Goal: Complete application form: Complete application form

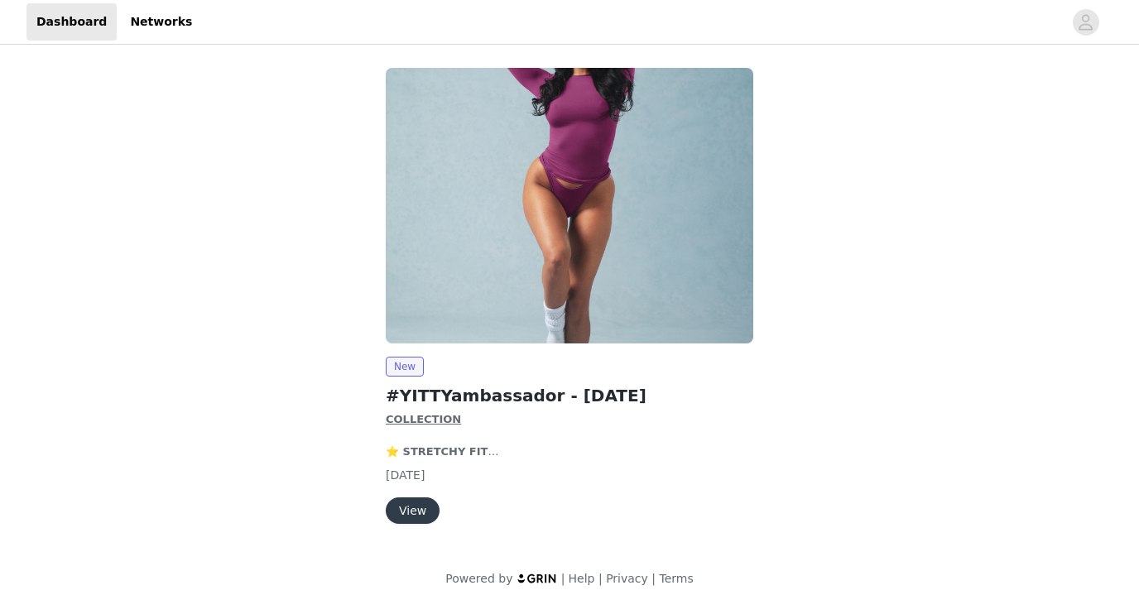
click at [410, 507] on button "View" at bounding box center [413, 511] width 54 height 26
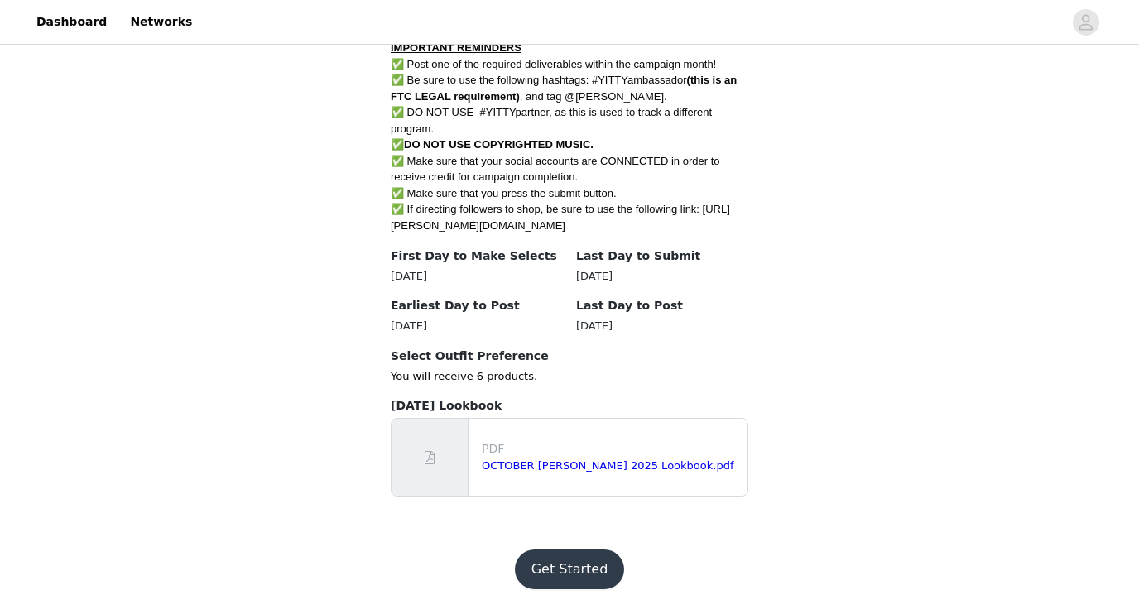
scroll to position [988, 0]
click at [513, 460] on link "OCTOBER [PERSON_NAME] 2025 Lookbook.pdf" at bounding box center [608, 466] width 252 height 12
click at [582, 551] on button "Get Started" at bounding box center [570, 571] width 110 height 40
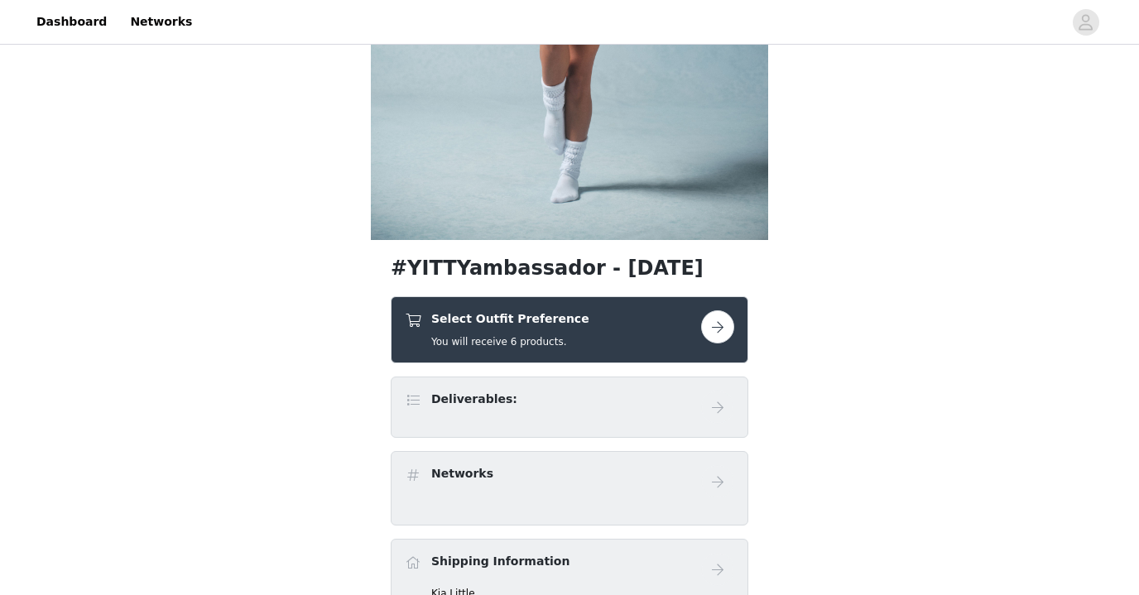
scroll to position [359, 0]
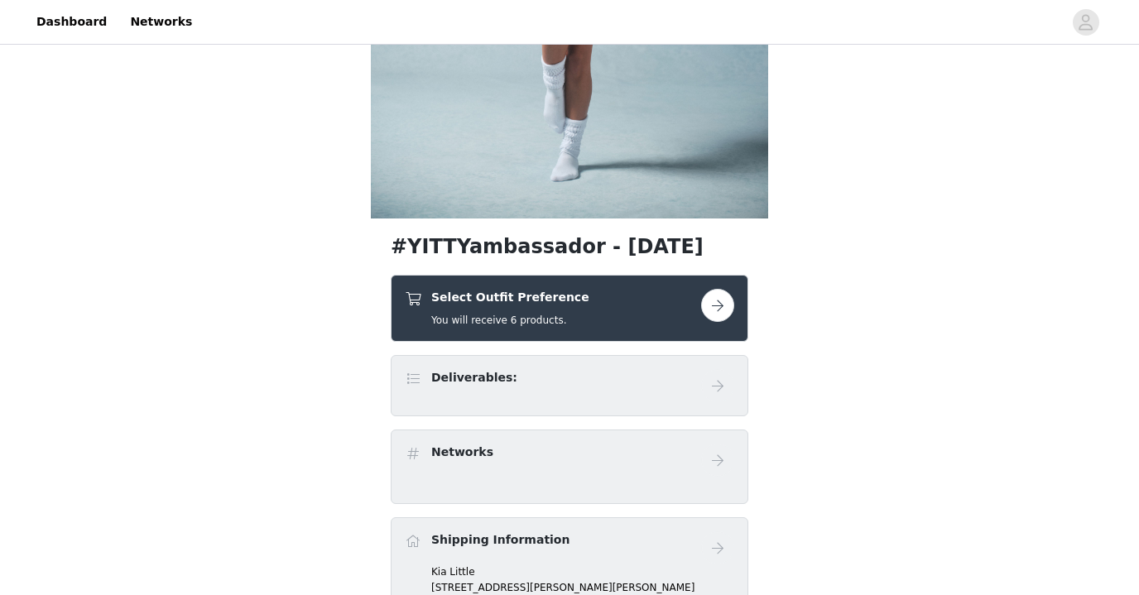
click at [717, 306] on button "button" at bounding box center [717, 305] width 33 height 33
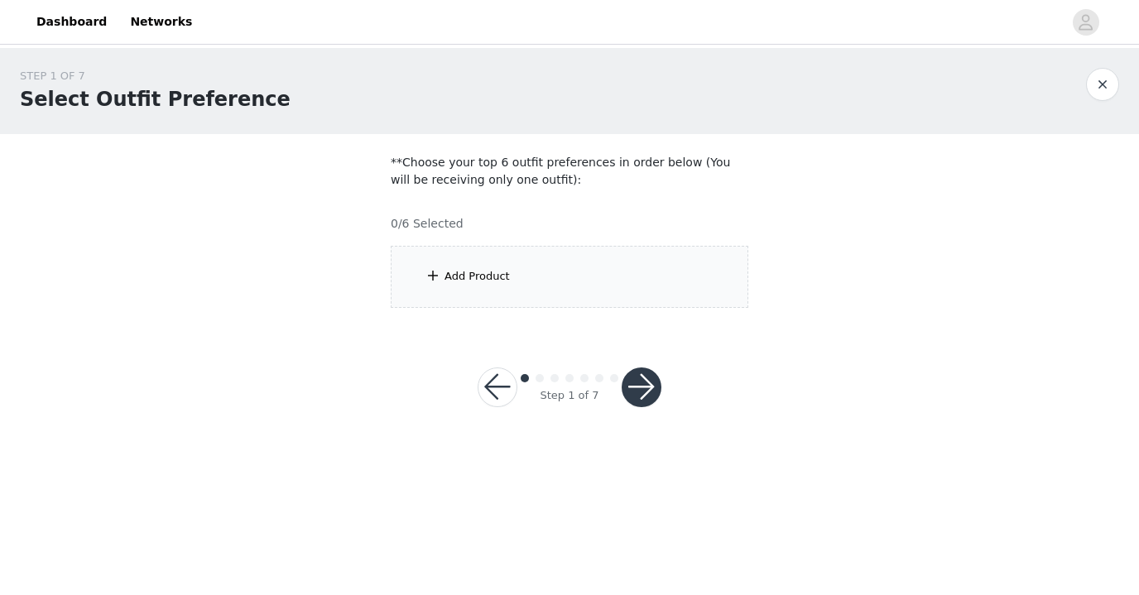
click at [513, 279] on div "Add Product" at bounding box center [570, 277] width 358 height 62
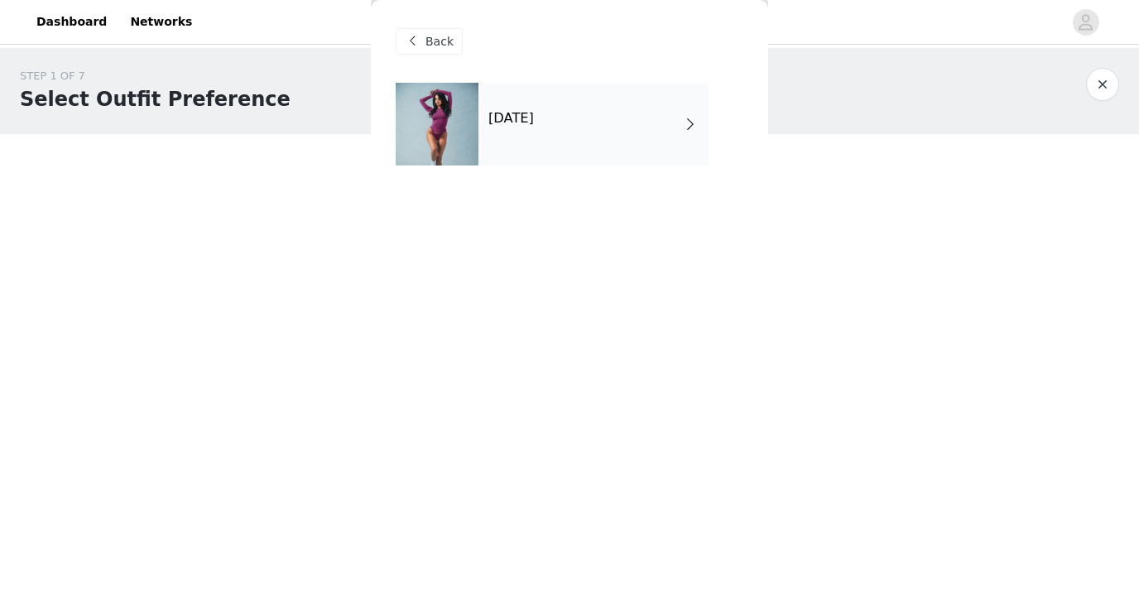
click at [534, 118] on h4 "October 2025" at bounding box center [512, 118] width 46 height 15
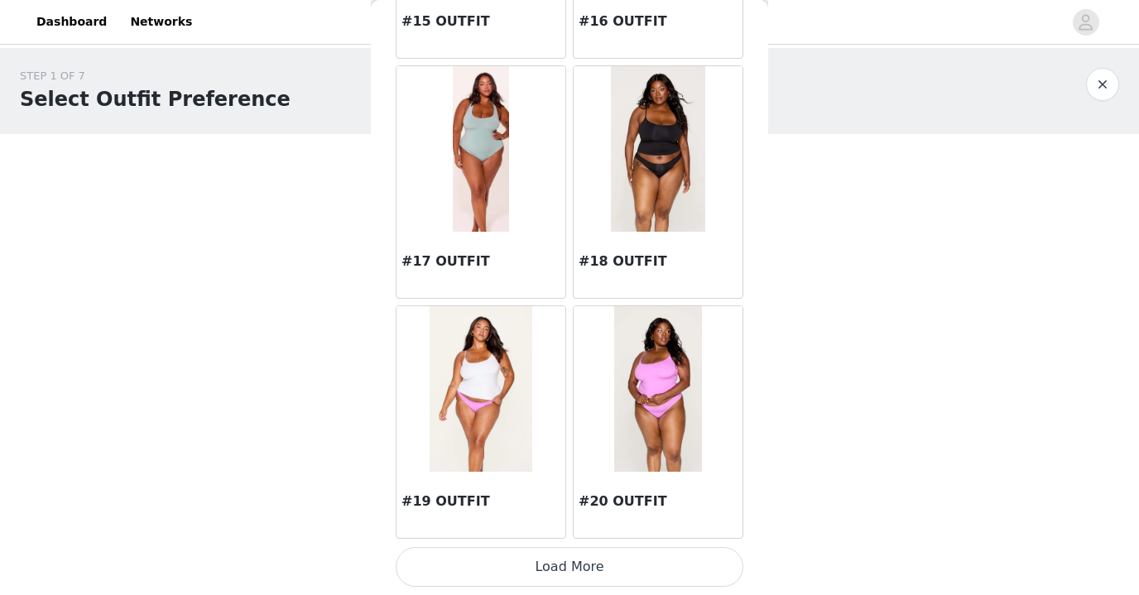
click at [587, 571] on button "Load More" at bounding box center [570, 567] width 348 height 40
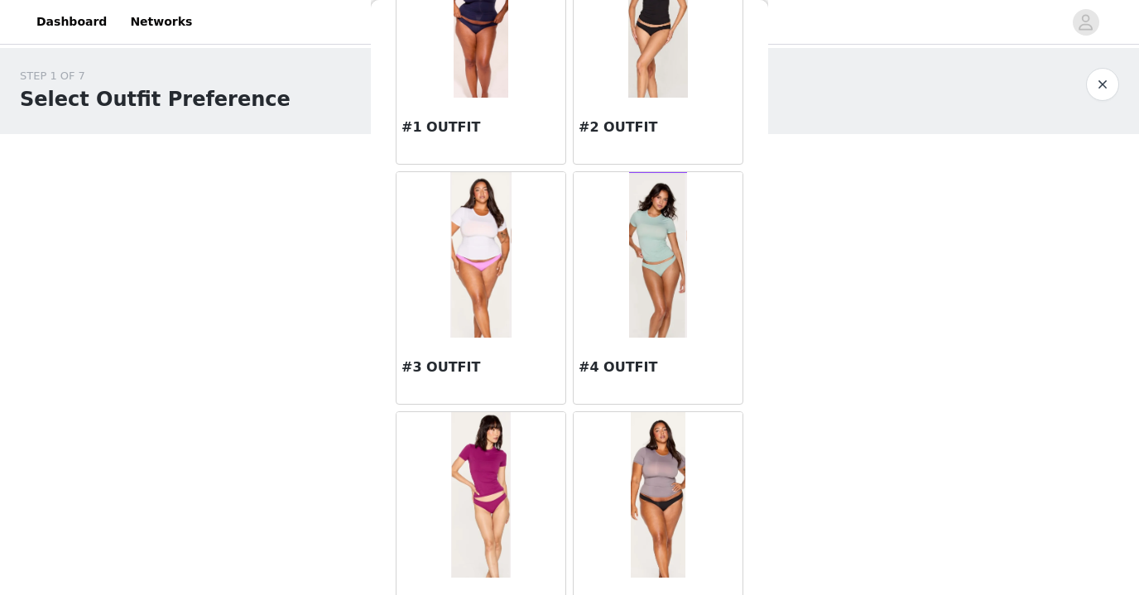
scroll to position [238, 0]
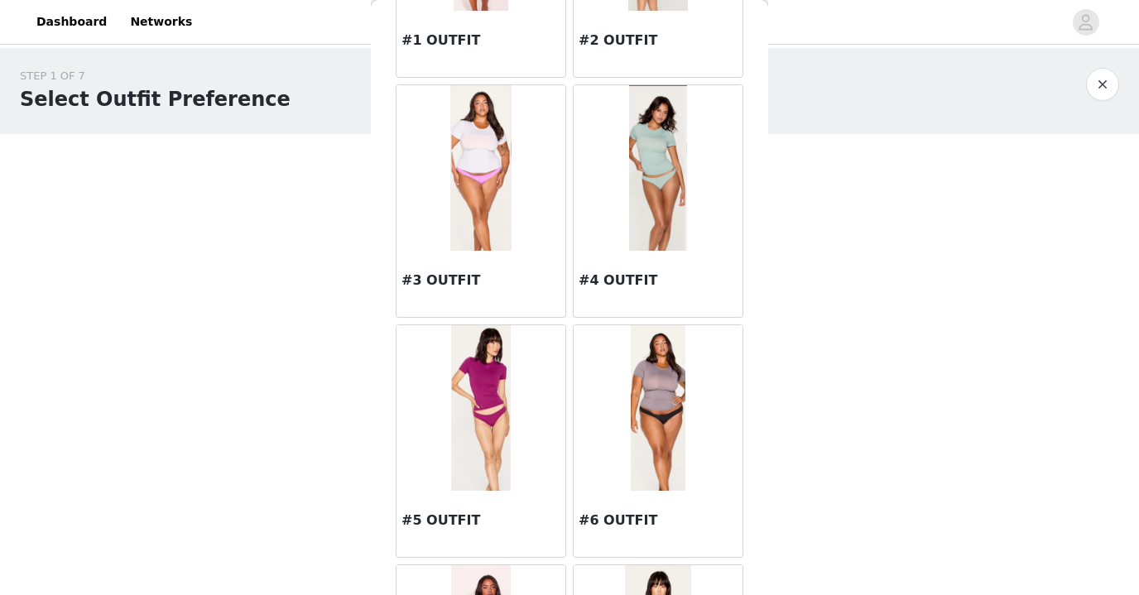
click at [482, 423] on img at bounding box center [481, 408] width 60 height 166
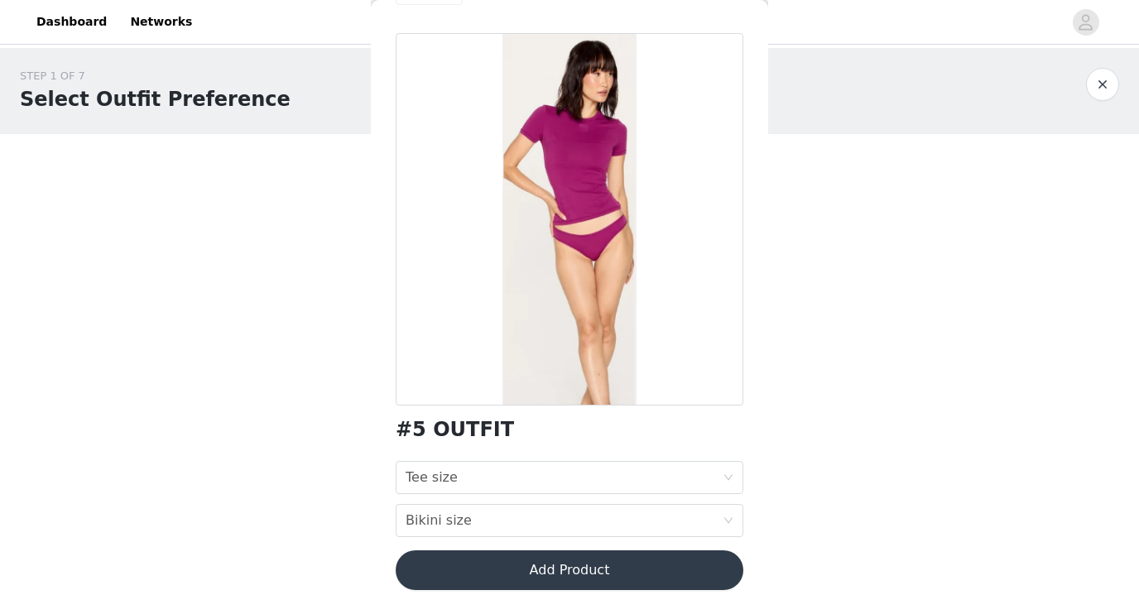
scroll to position [63, 0]
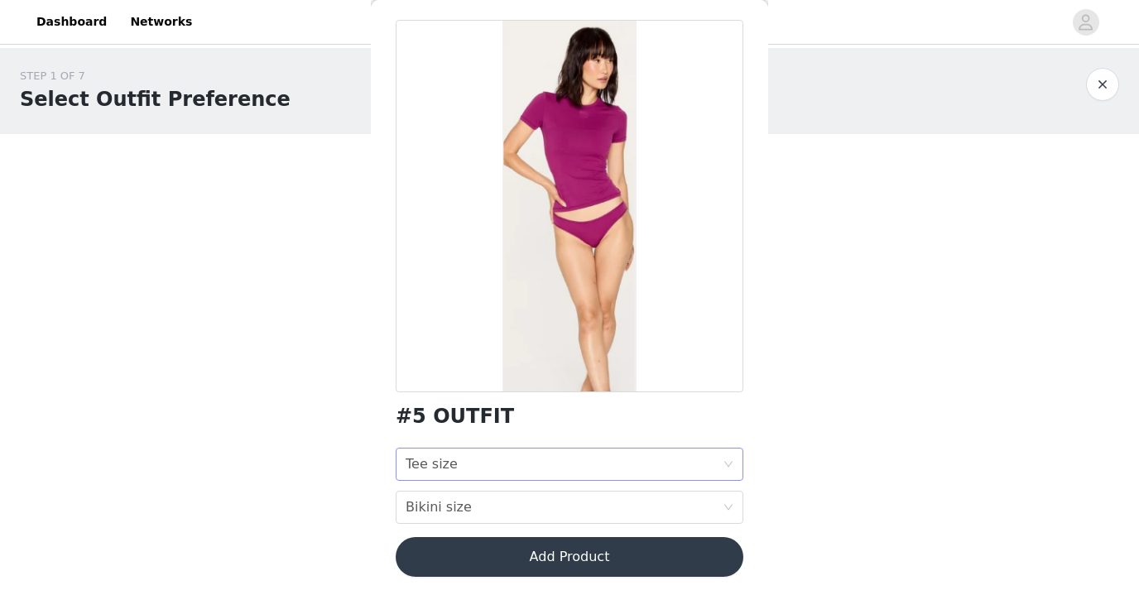
click at [538, 472] on div "Tee size Tee size" at bounding box center [564, 464] width 317 height 31
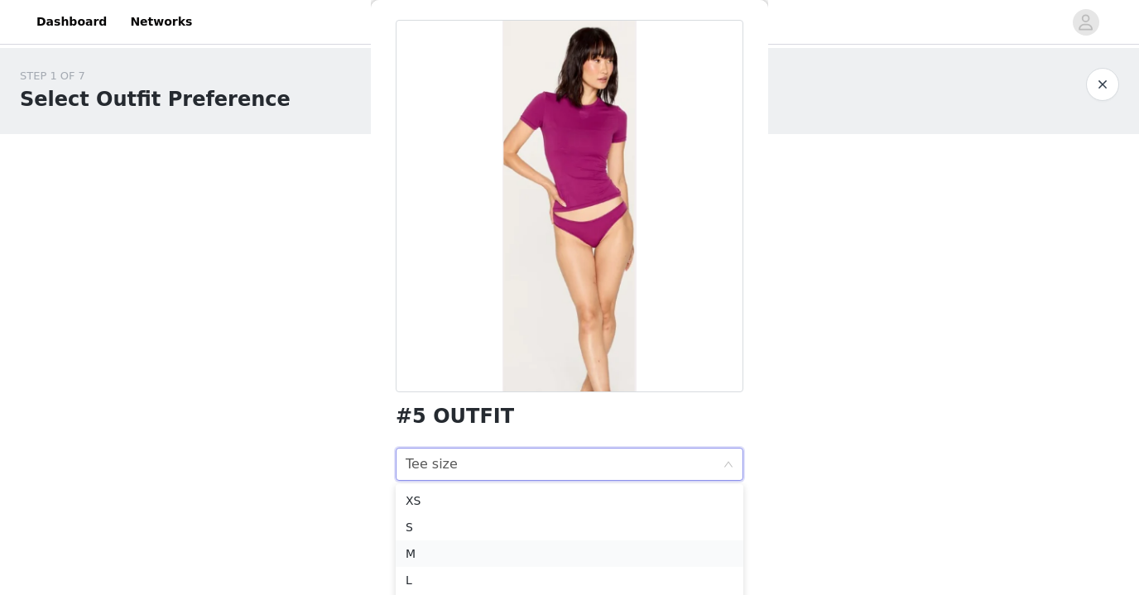
click at [531, 551] on div "M" at bounding box center [570, 554] width 328 height 18
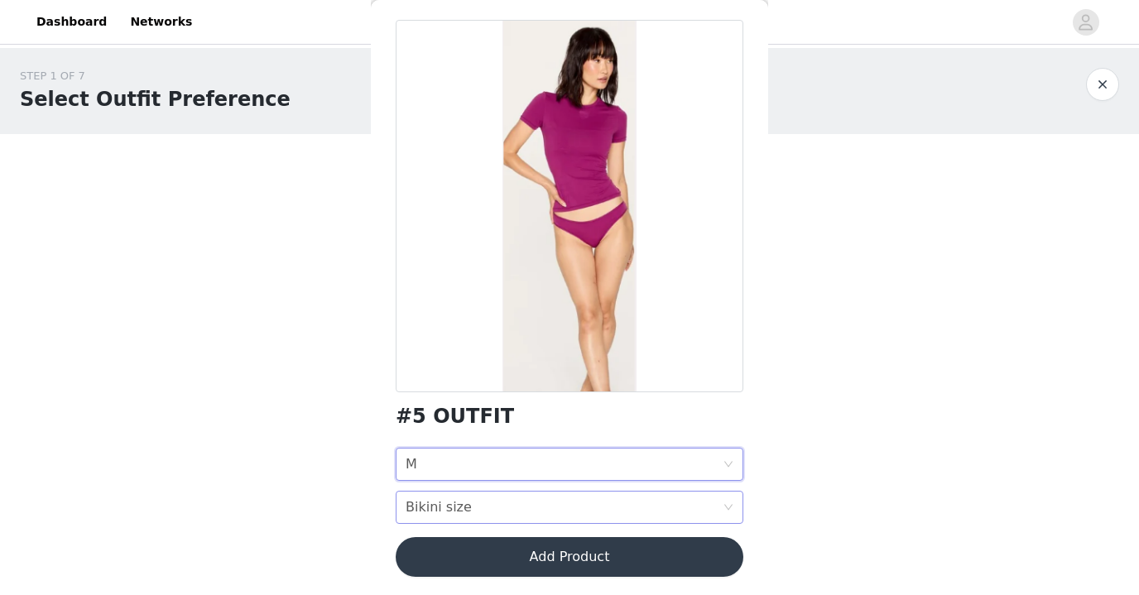
click at [532, 509] on div "Bikini size Bikini size" at bounding box center [564, 507] width 317 height 31
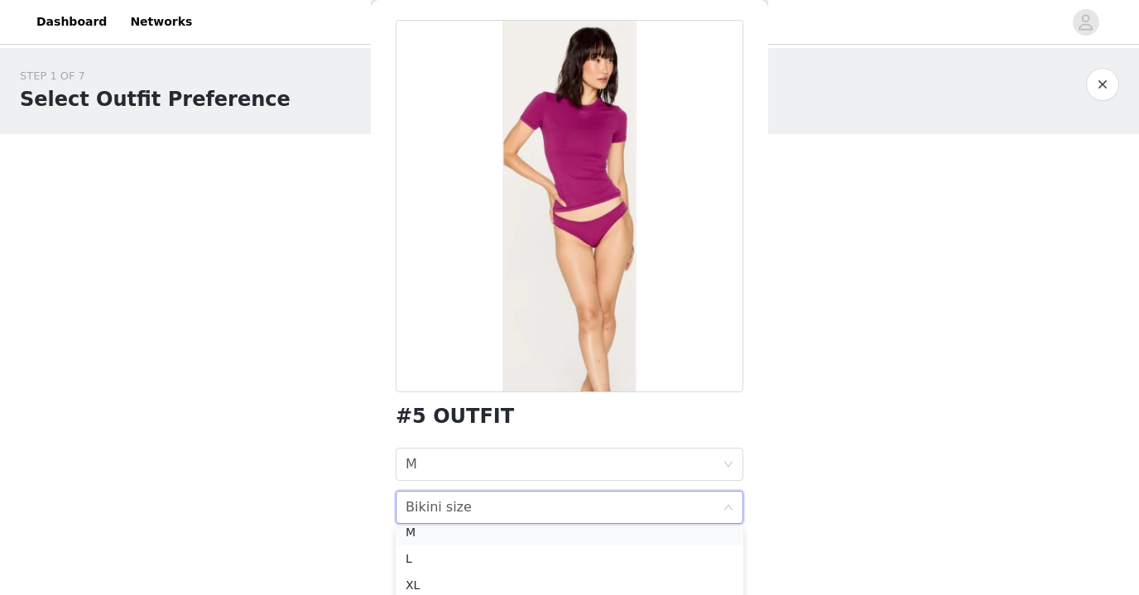
scroll to position [56, 0]
click at [512, 543] on div "M" at bounding box center [570, 541] width 328 height 18
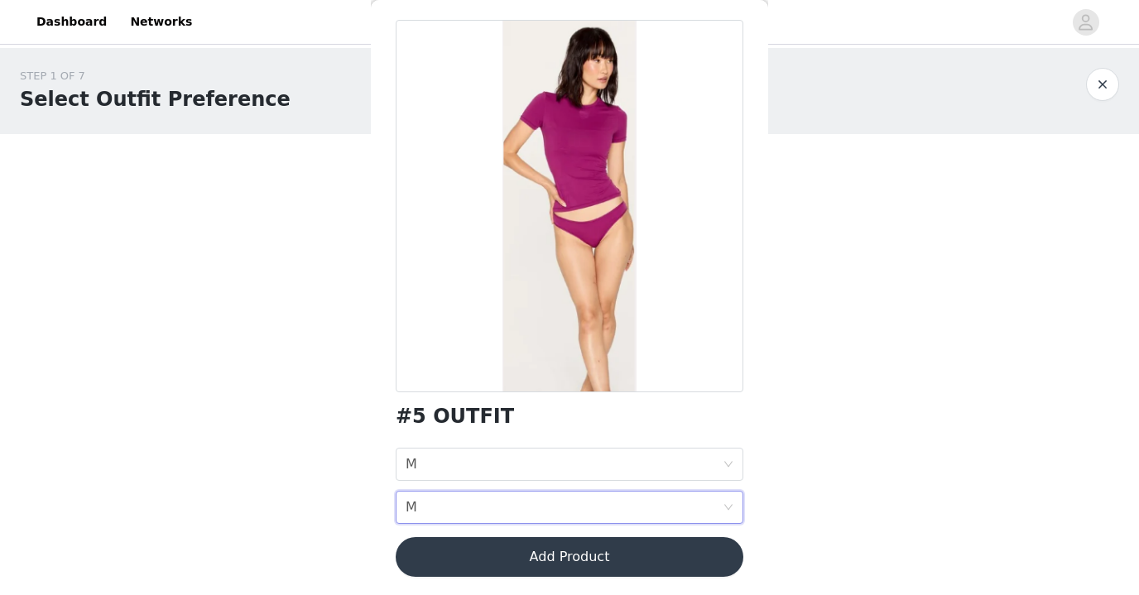
scroll to position [0, 0]
click at [631, 542] on button "Add Product" at bounding box center [570, 557] width 348 height 40
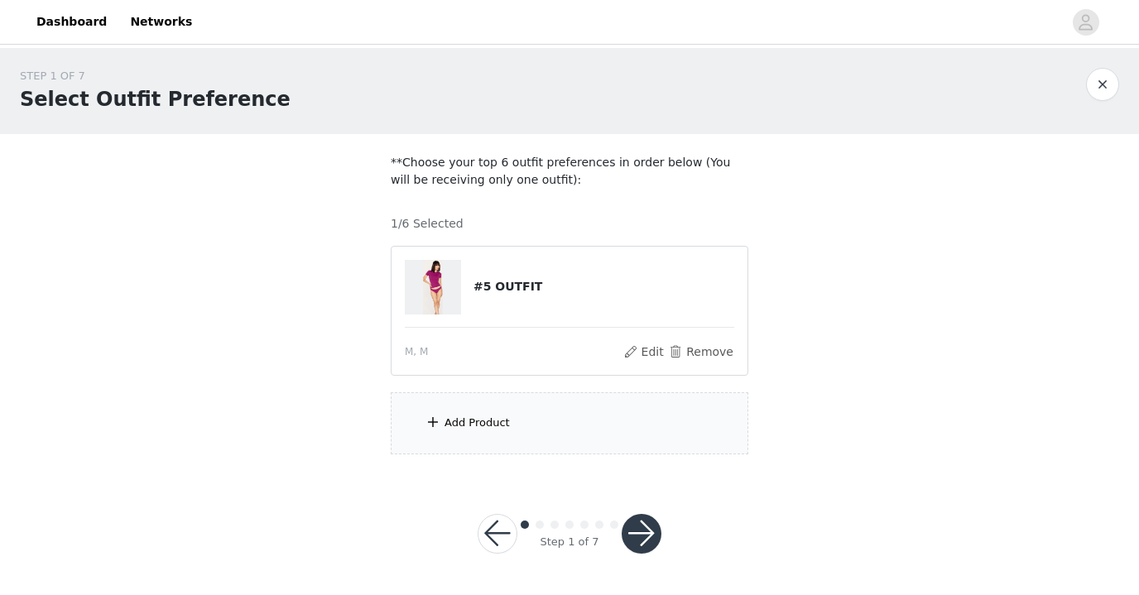
click at [646, 433] on div "Add Product" at bounding box center [570, 423] width 358 height 62
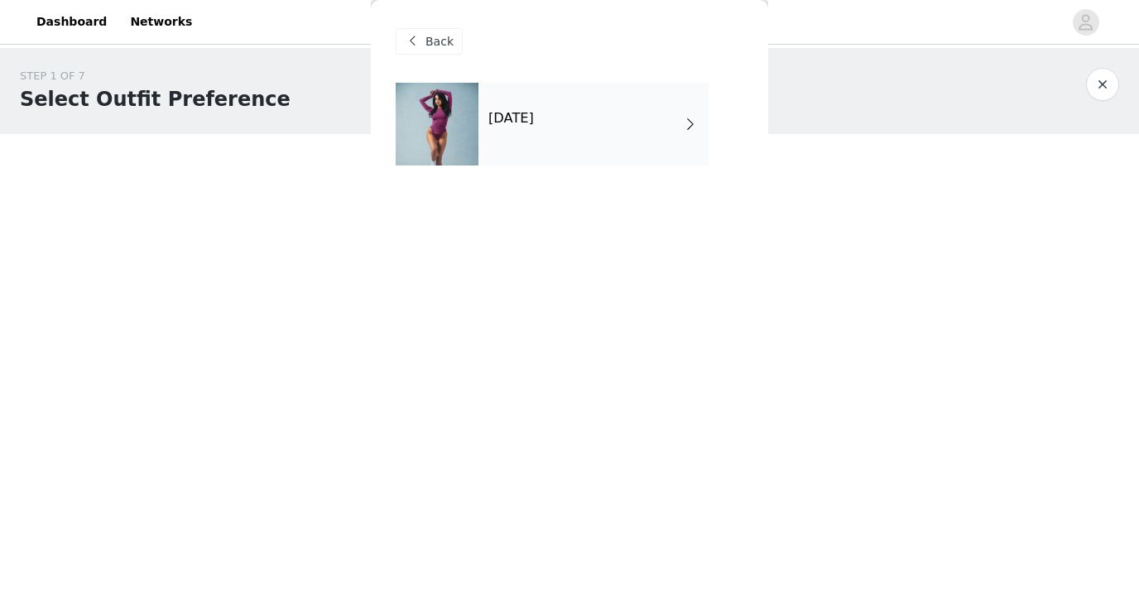
click at [581, 155] on div "October 2025" at bounding box center [594, 124] width 230 height 83
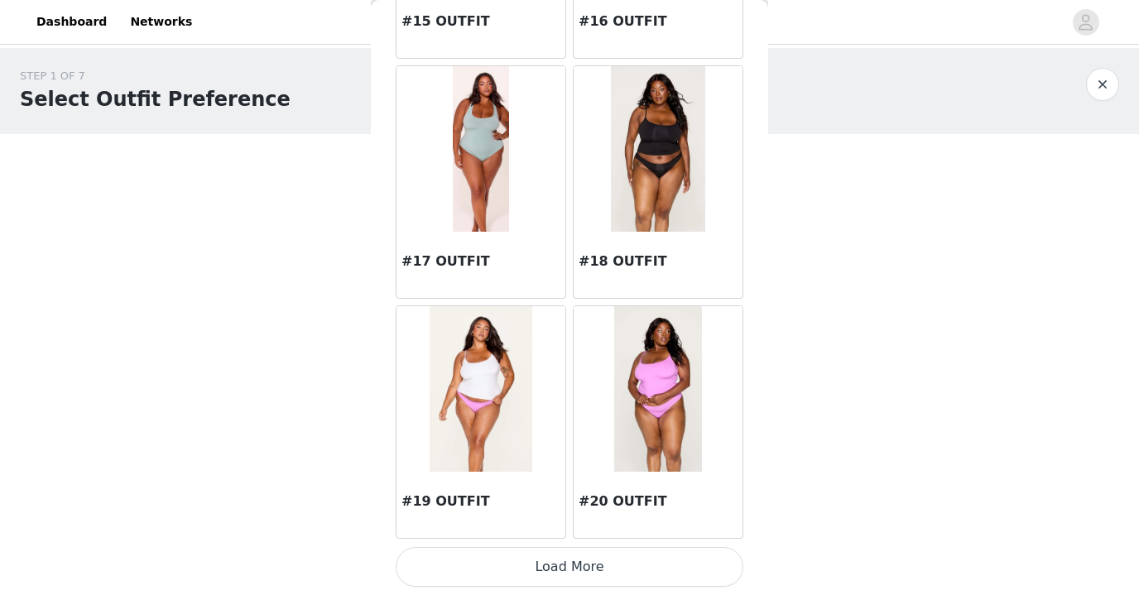
click at [652, 566] on button "Load More" at bounding box center [570, 567] width 348 height 40
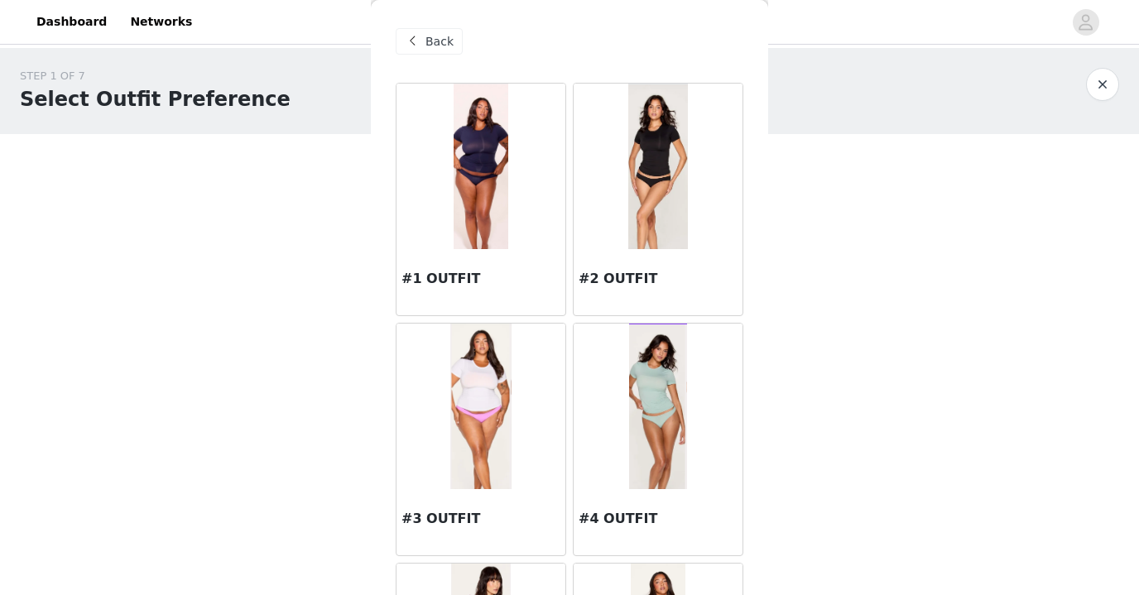
click at [513, 210] on div at bounding box center [481, 167] width 169 height 166
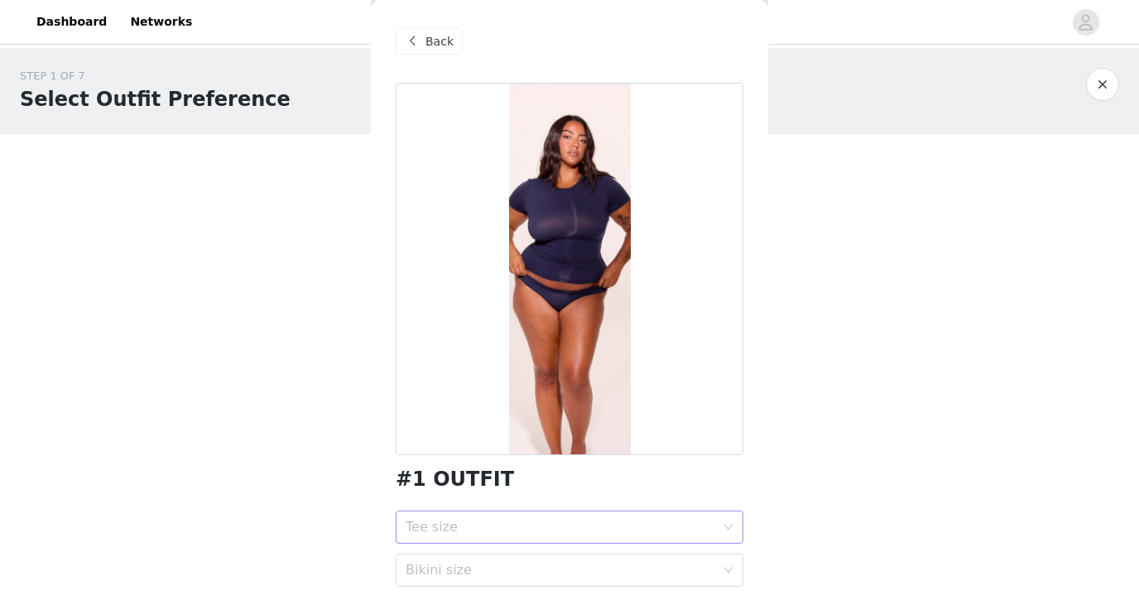
click at [508, 517] on div "Tee size" at bounding box center [564, 527] width 317 height 31
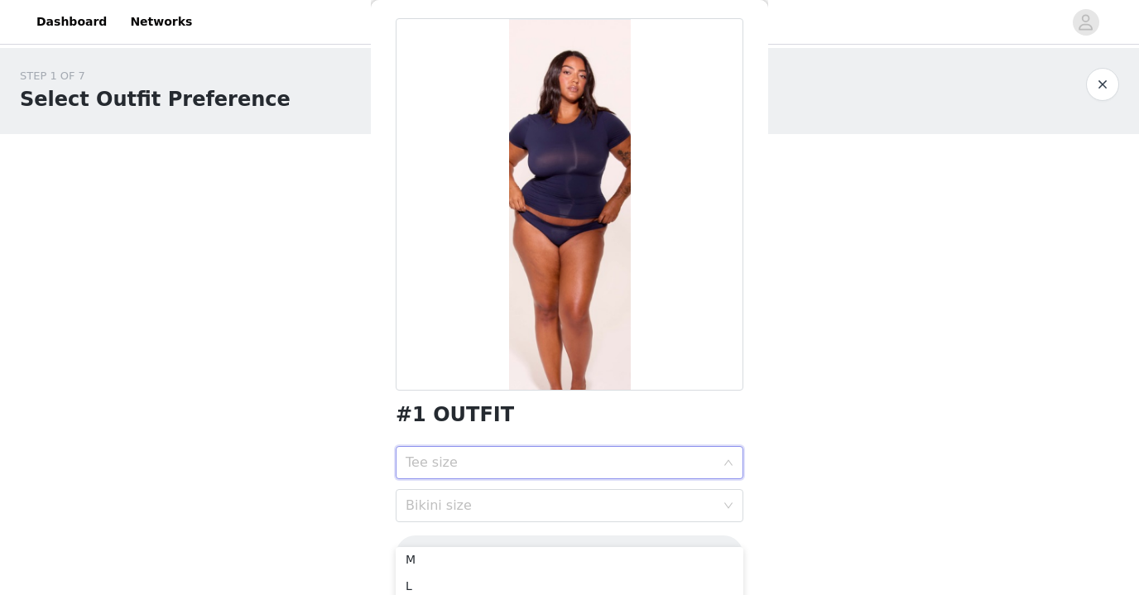
scroll to position [47, 0]
click at [468, 568] on div "M" at bounding box center [570, 570] width 328 height 18
click at [654, 501] on div "Bikini size" at bounding box center [561, 506] width 310 height 17
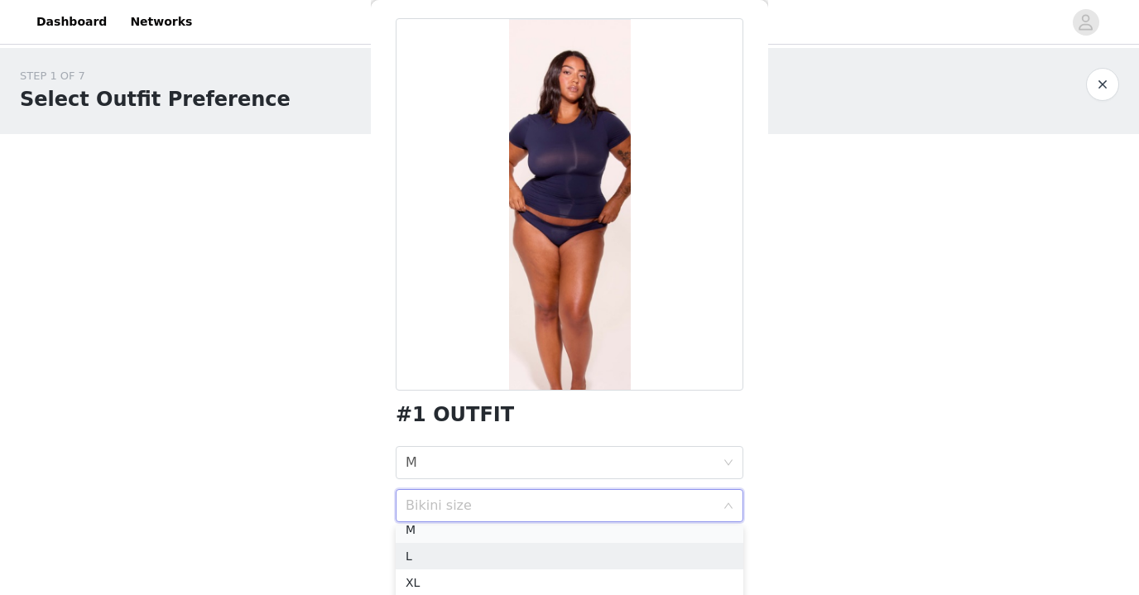
scroll to position [56, 0]
click at [501, 535] on div "M" at bounding box center [570, 539] width 328 height 18
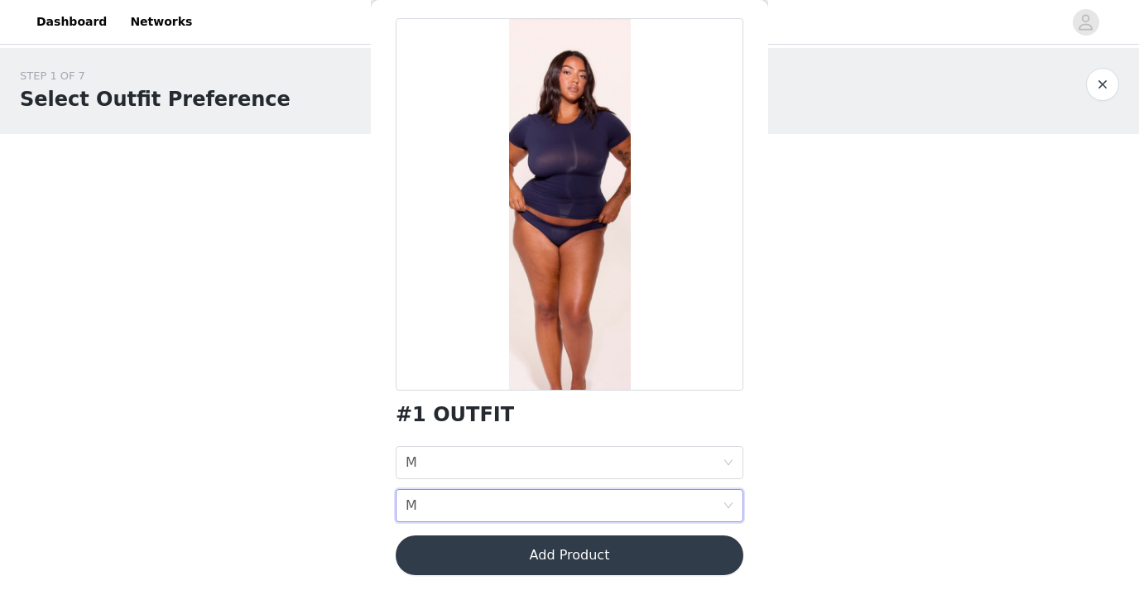
click at [638, 570] on button "Add Product" at bounding box center [570, 556] width 348 height 40
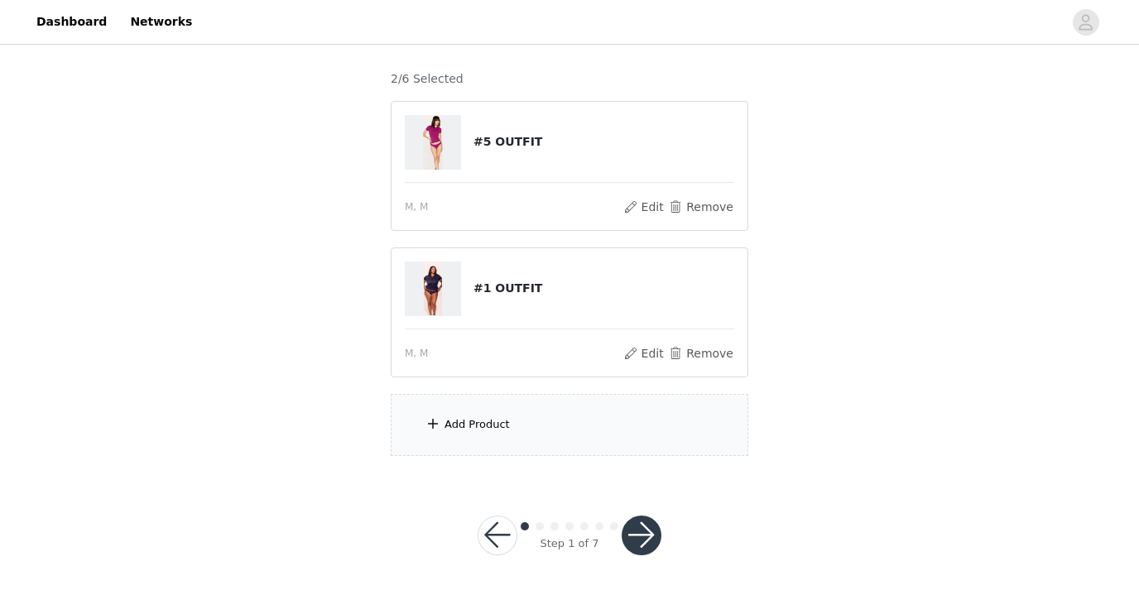
click at [544, 423] on div "Add Product" at bounding box center [570, 425] width 358 height 62
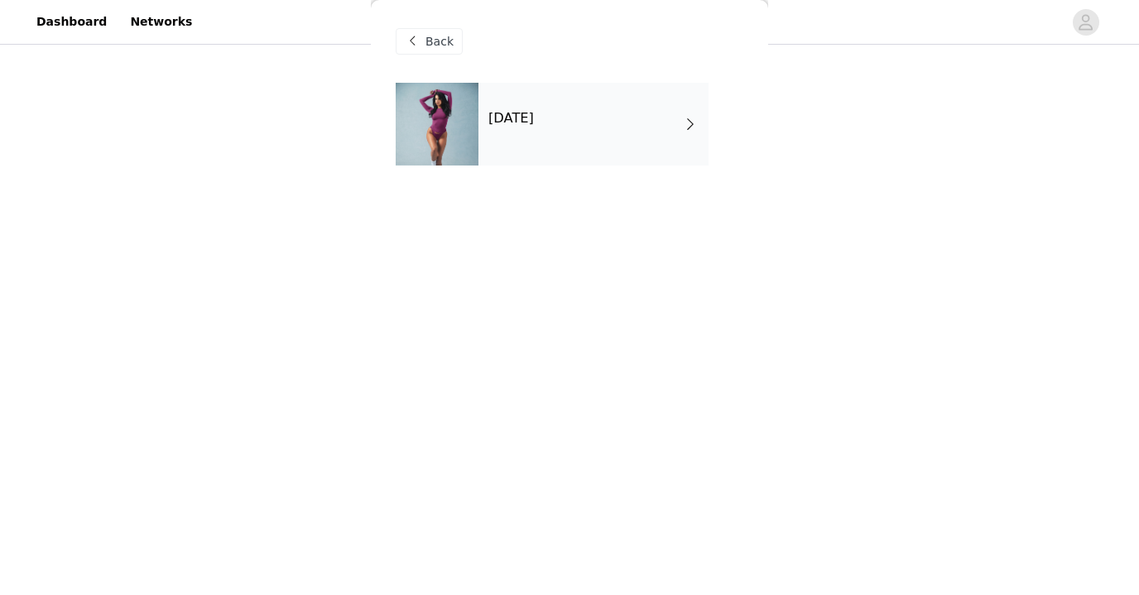
click at [568, 162] on div "October 2025" at bounding box center [594, 124] width 230 height 83
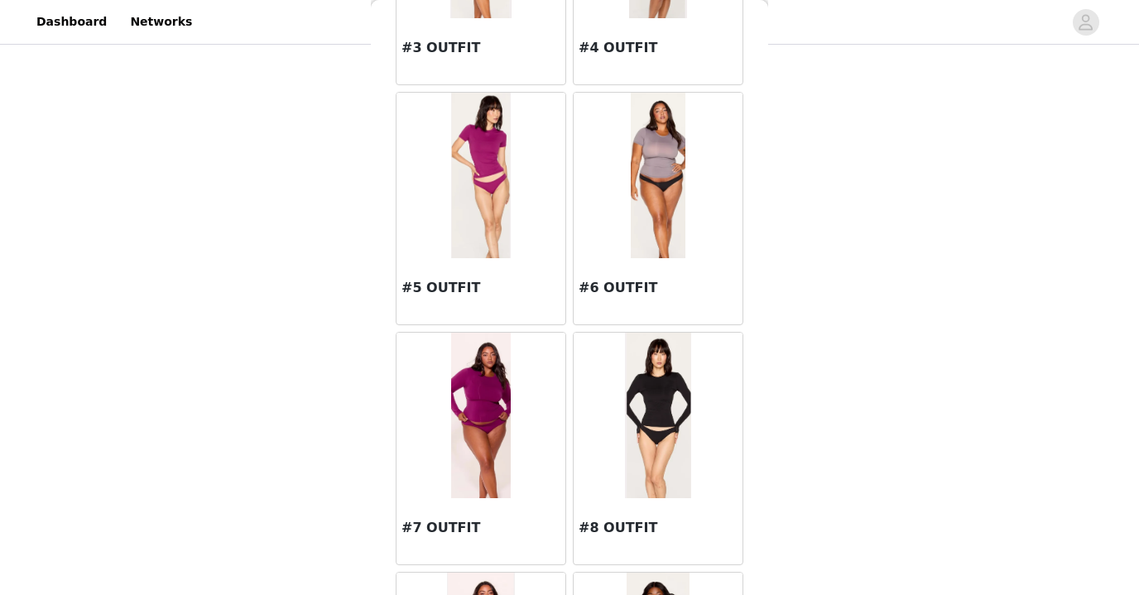
scroll to position [488, 0]
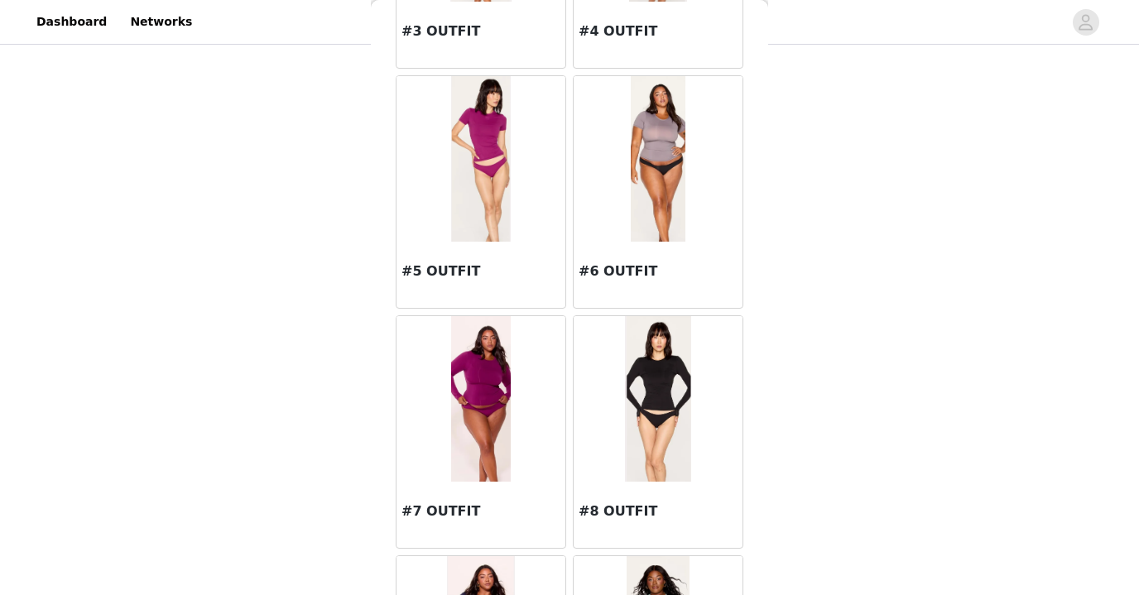
click at [474, 416] on img at bounding box center [481, 399] width 60 height 166
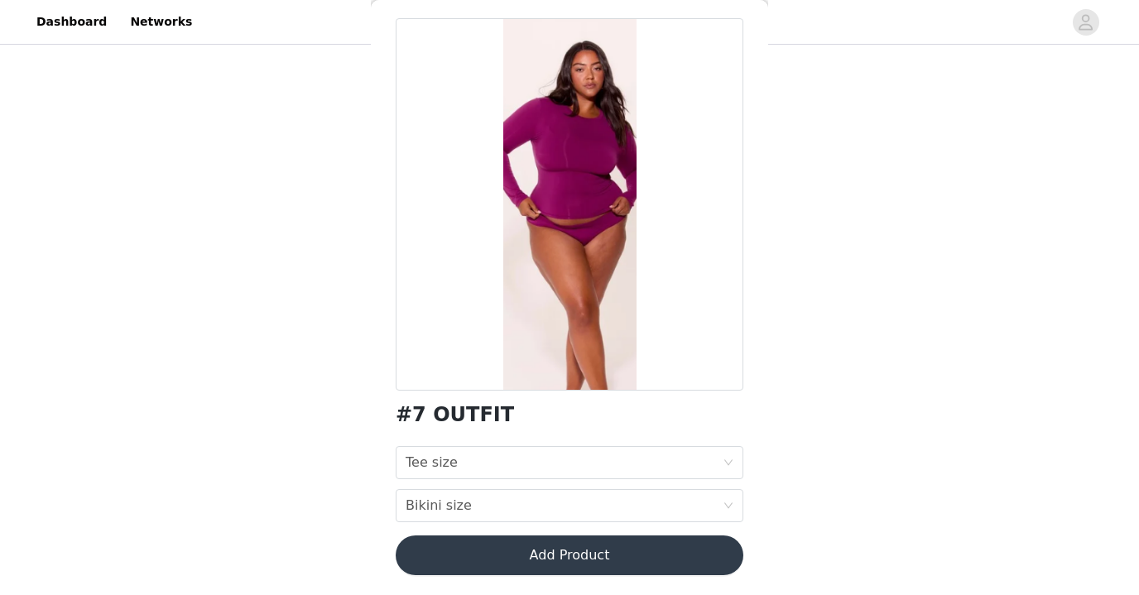
scroll to position [65, 0]
click at [492, 467] on div "Tee size Tee size" at bounding box center [564, 462] width 317 height 31
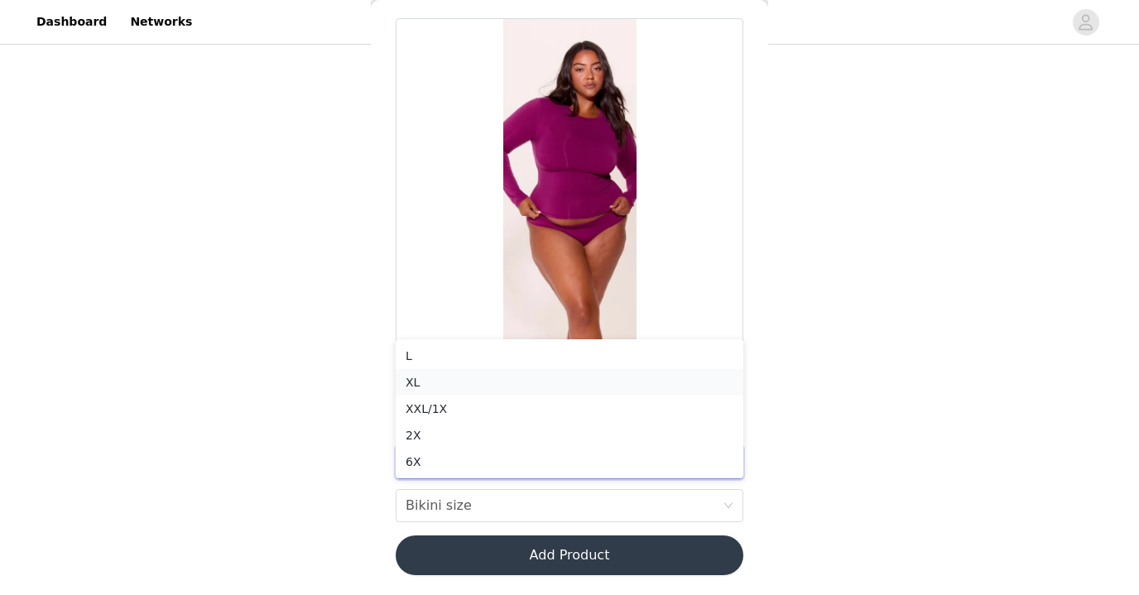
scroll to position [108, 0]
click at [445, 363] on div "L" at bounding box center [570, 357] width 328 height 18
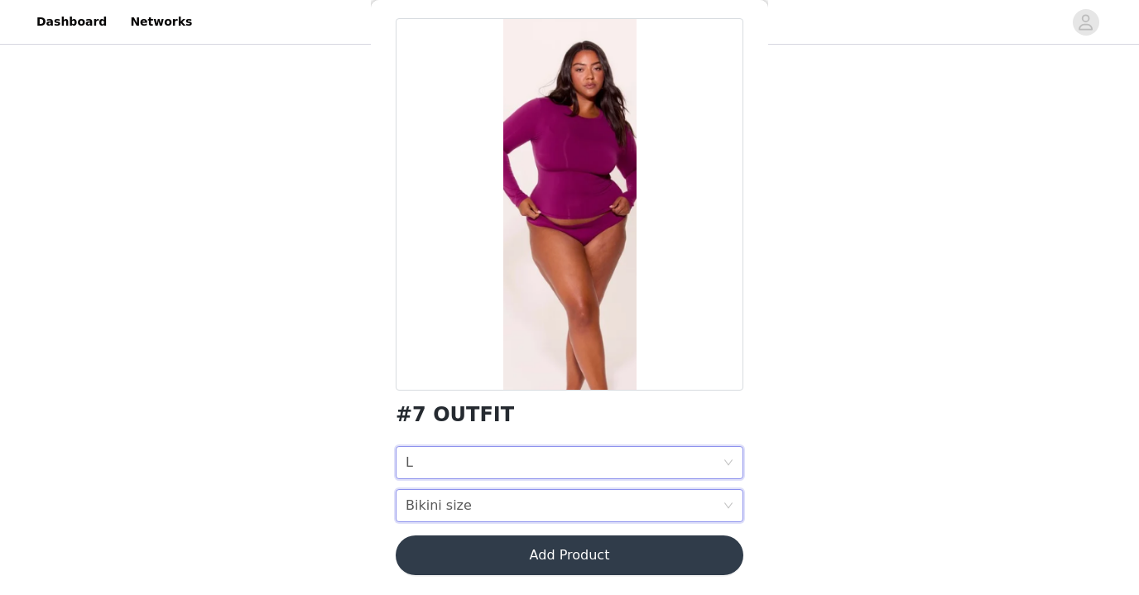
click at [451, 505] on div "Bikini size" at bounding box center [439, 505] width 66 height 31
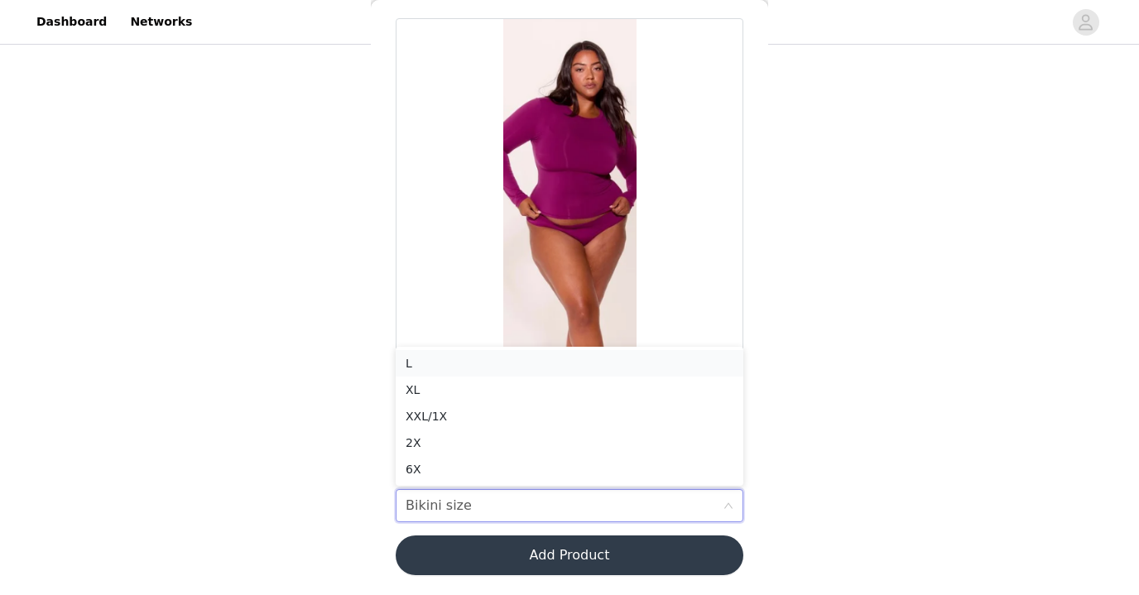
click at [460, 363] on div "L" at bounding box center [570, 363] width 328 height 18
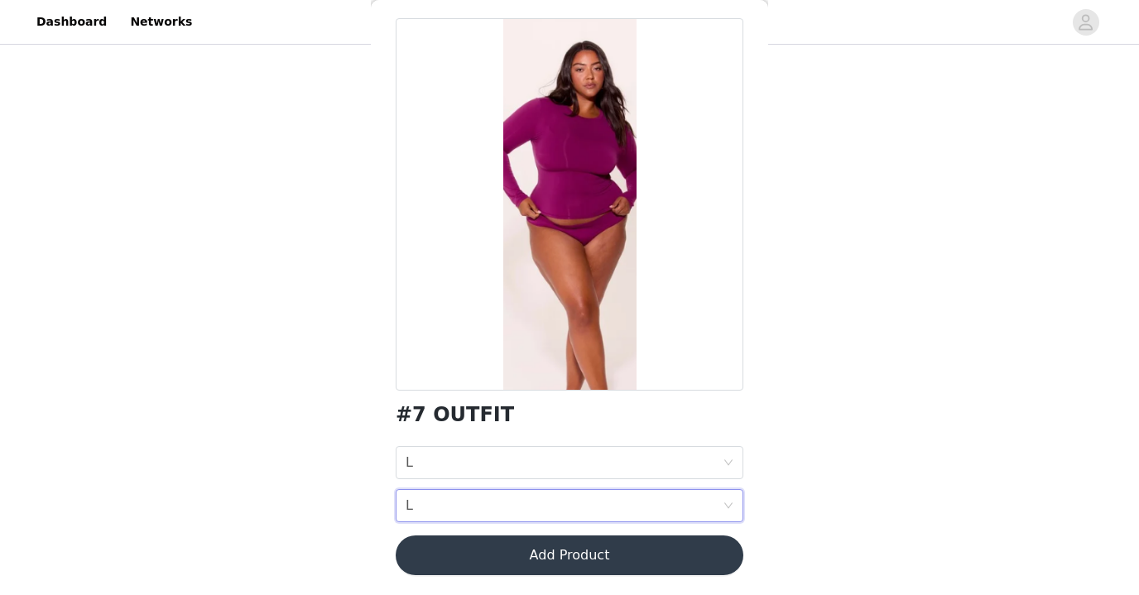
click at [550, 546] on button "Add Product" at bounding box center [570, 556] width 348 height 40
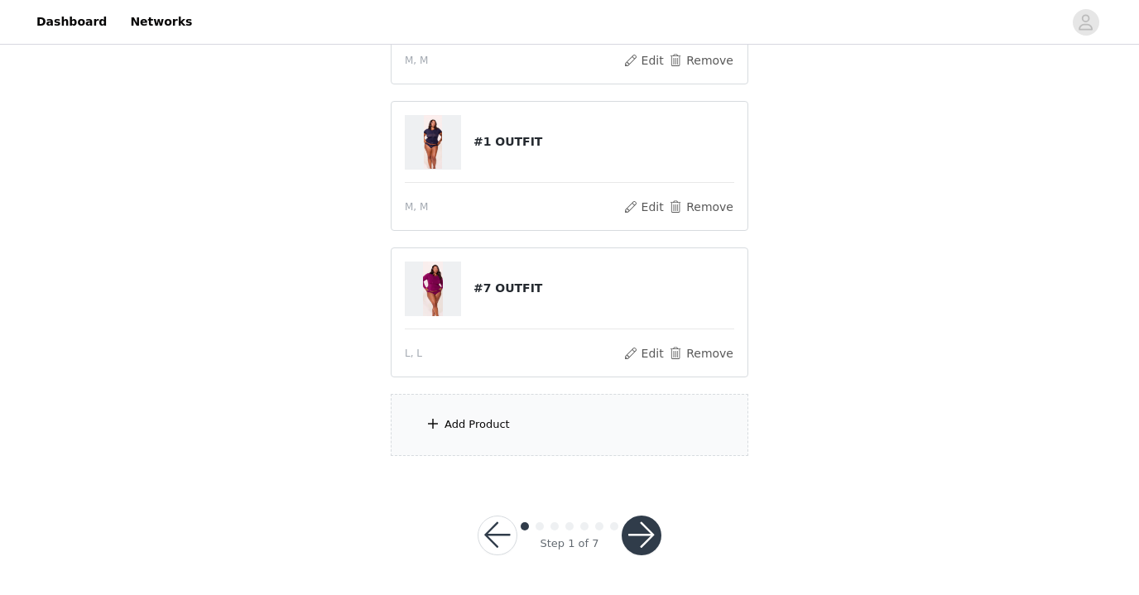
scroll to position [291, 0]
click at [510, 416] on div "Add Product" at bounding box center [570, 426] width 358 height 62
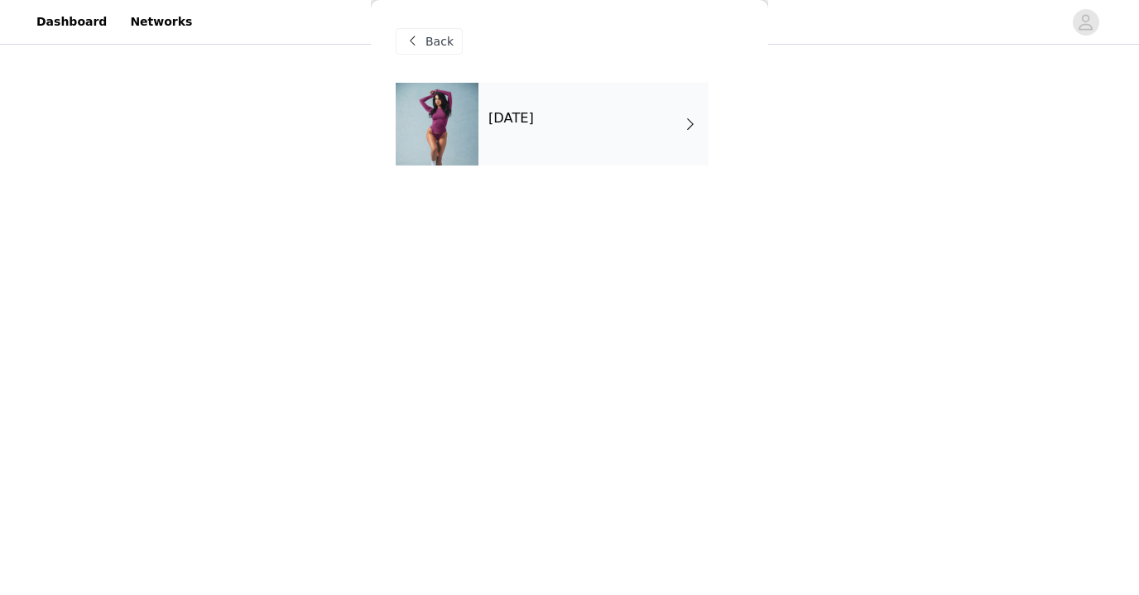
click at [498, 161] on div "October 2025" at bounding box center [594, 124] width 230 height 83
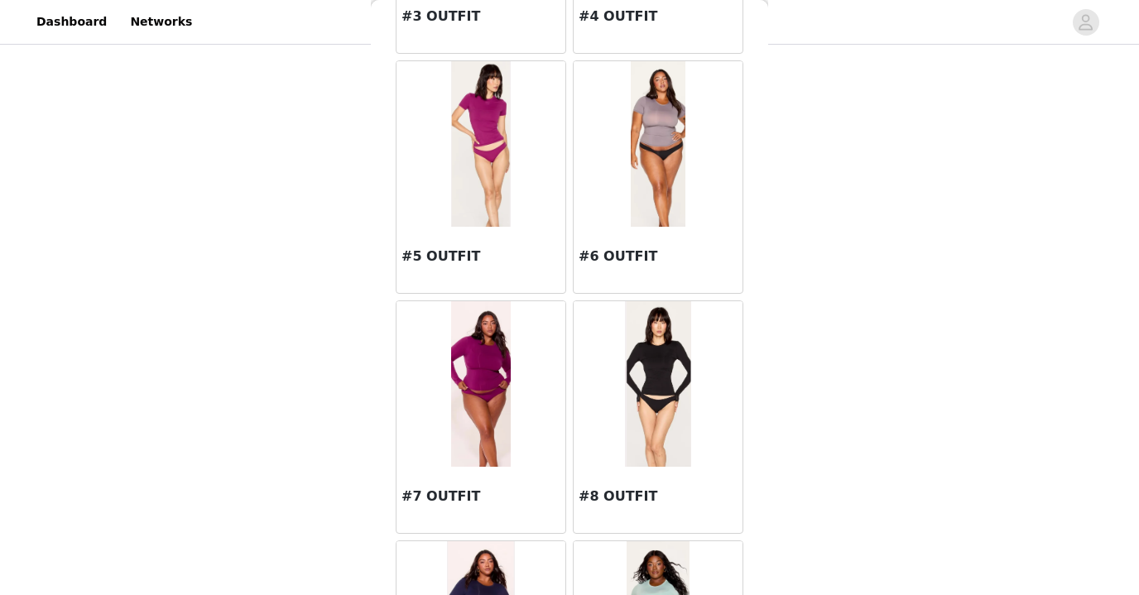
scroll to position [506, 0]
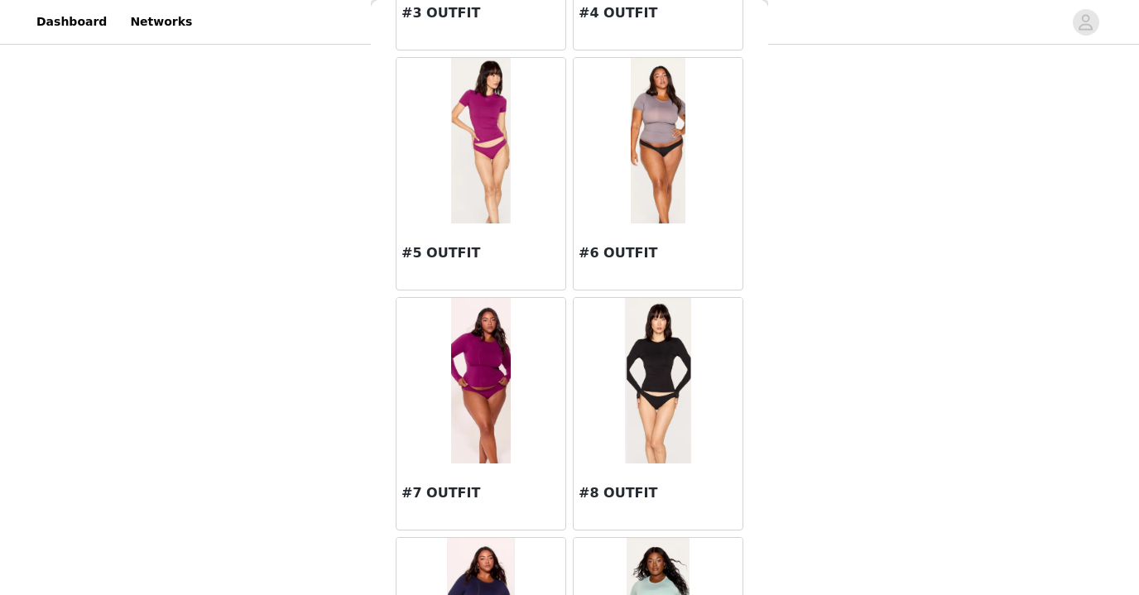
click at [645, 141] on img at bounding box center [658, 141] width 55 height 166
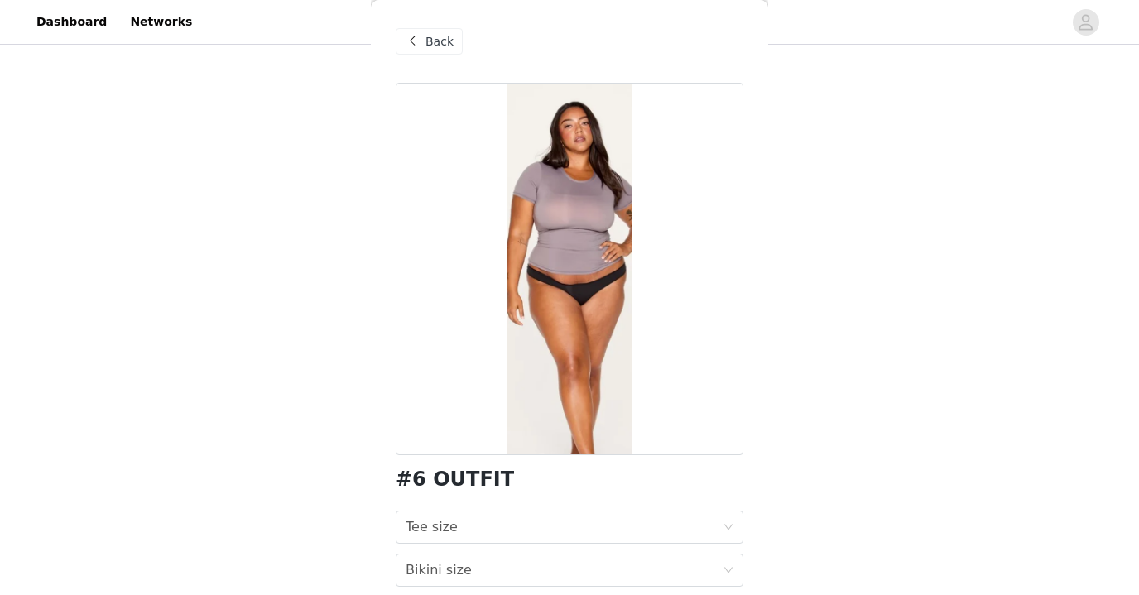
scroll to position [52, 0]
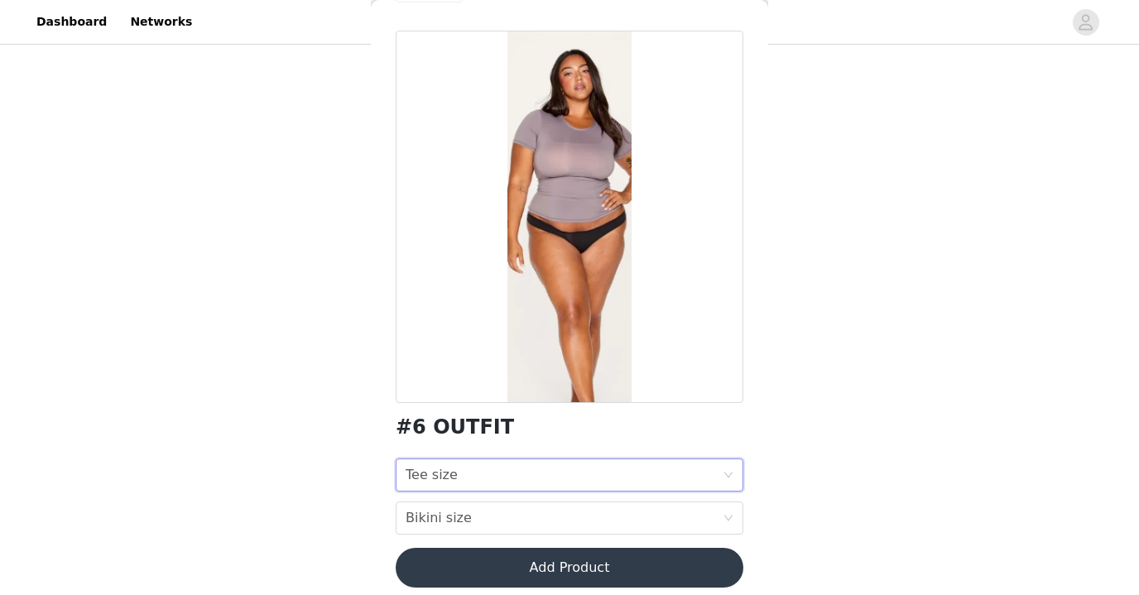
click at [519, 470] on div "Tee size Tee size" at bounding box center [564, 475] width 317 height 31
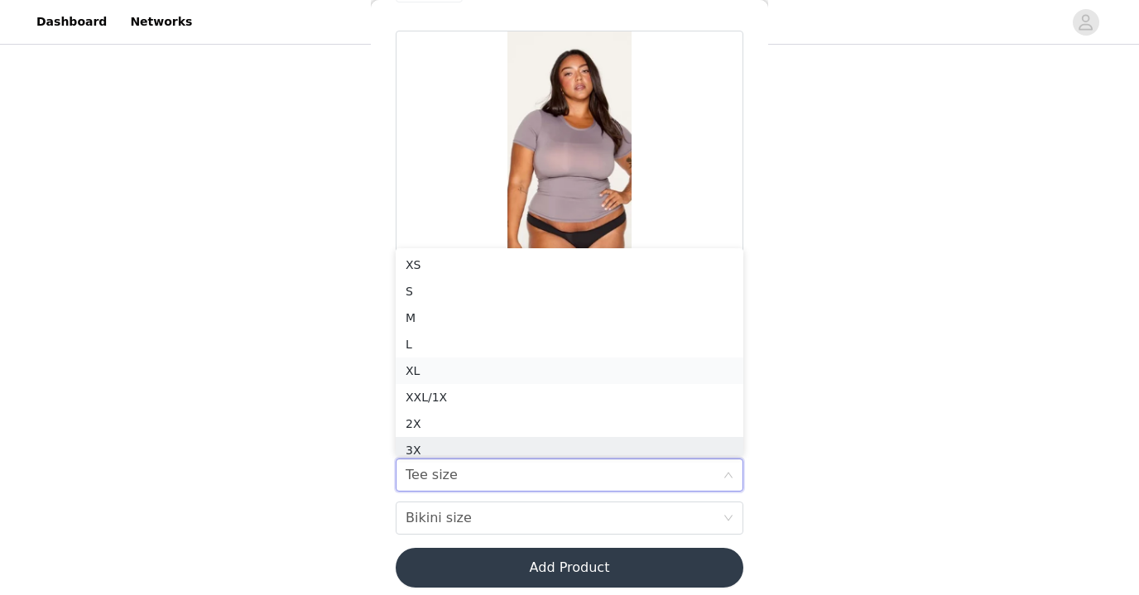
scroll to position [8, 0]
click at [455, 301] on div "M" at bounding box center [570, 310] width 328 height 18
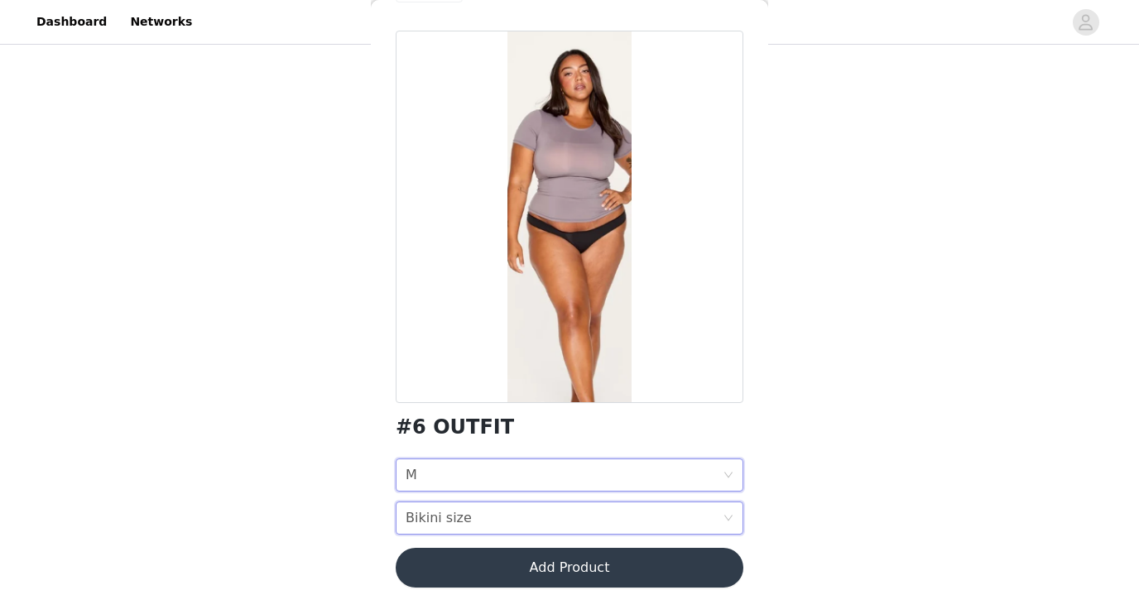
click at [447, 529] on div "Bikini size" at bounding box center [439, 518] width 66 height 31
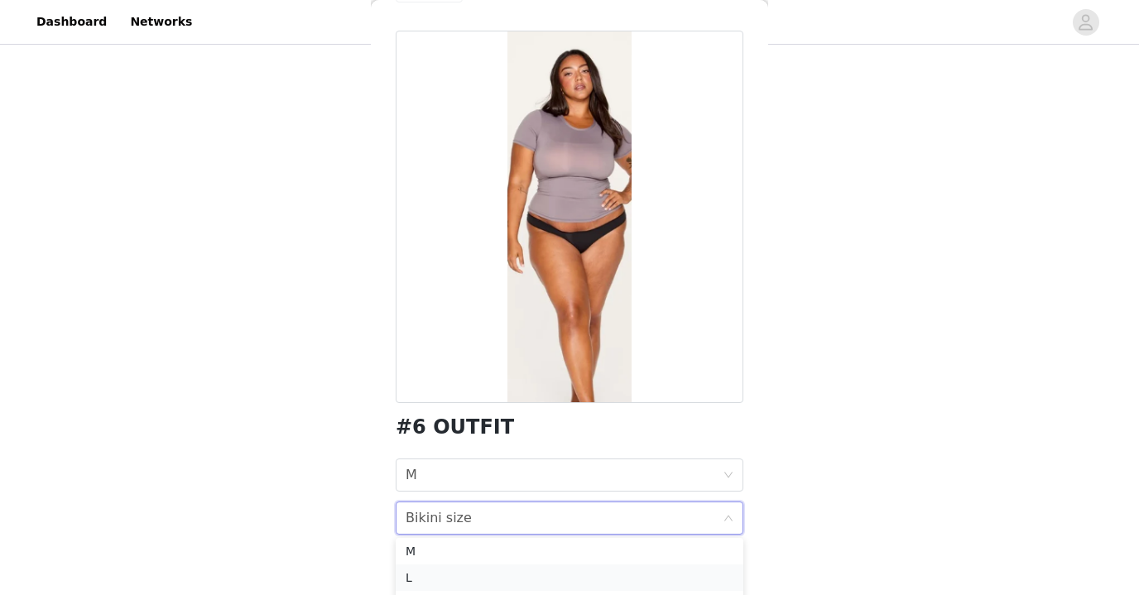
scroll to position [52, 0]
click at [473, 551] on div "M" at bounding box center [570, 555] width 328 height 18
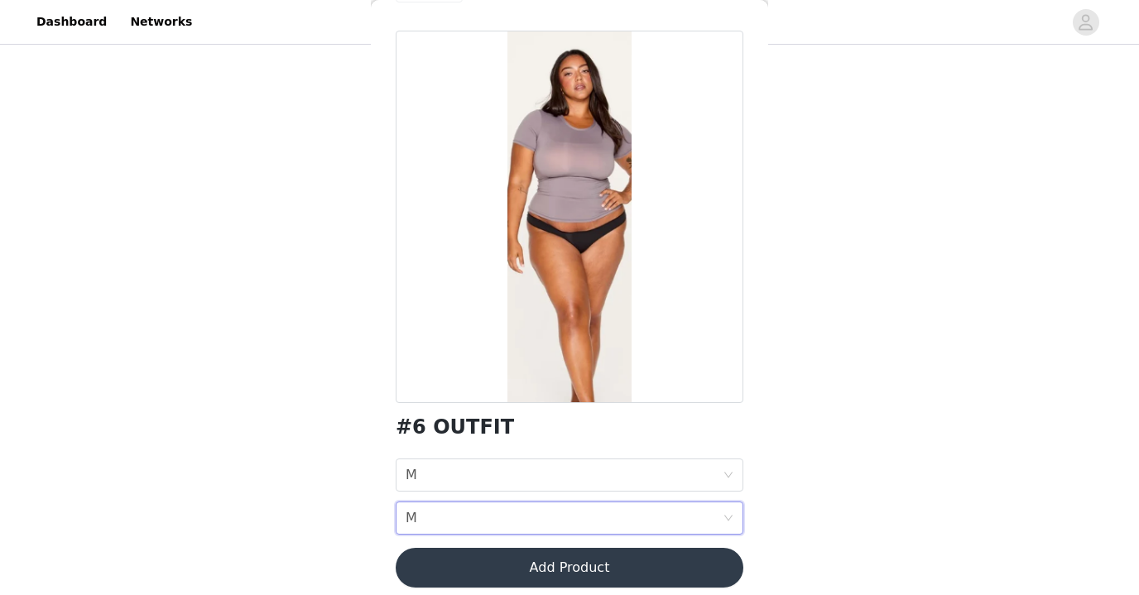
scroll to position [291, 0]
click at [631, 570] on button "Add Product" at bounding box center [570, 568] width 348 height 40
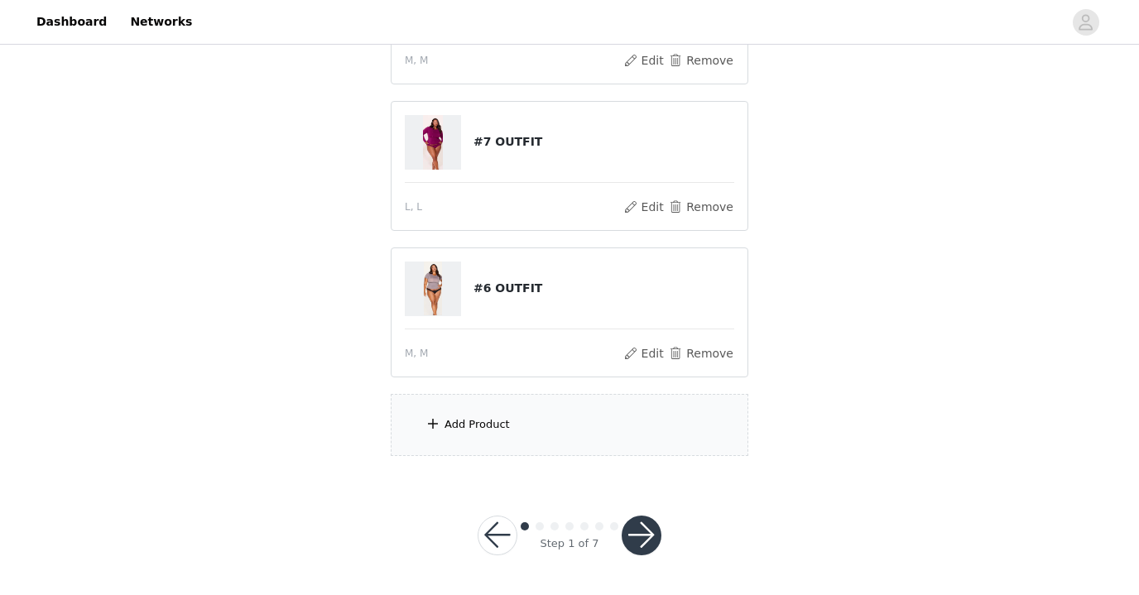
scroll to position [437, 0]
click at [548, 432] on div "Add Product" at bounding box center [570, 426] width 358 height 62
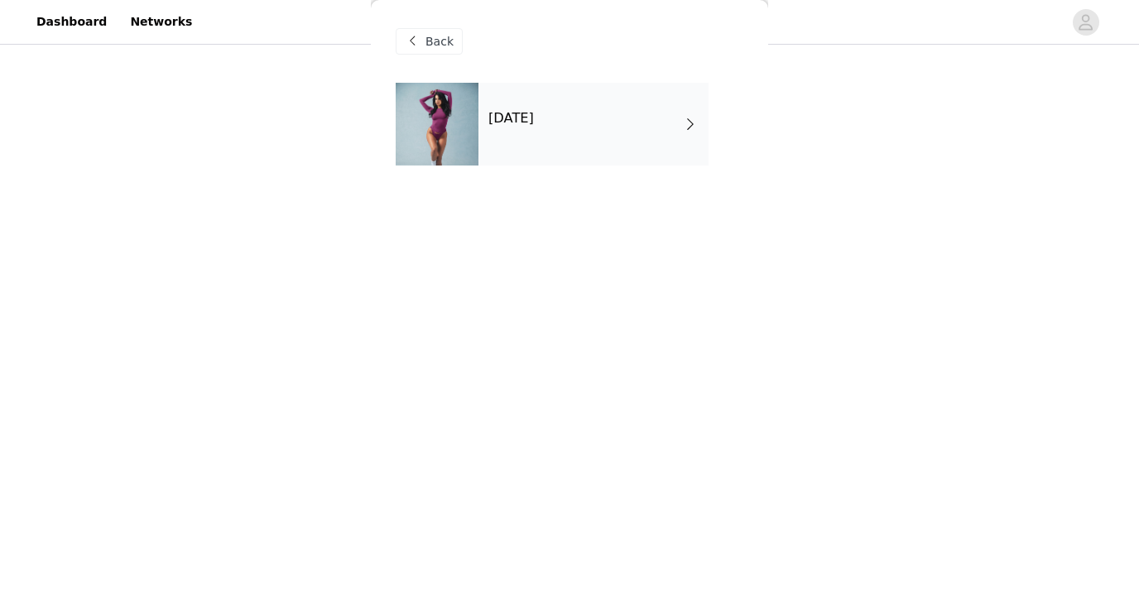
click at [506, 149] on div "October 2025" at bounding box center [594, 124] width 230 height 83
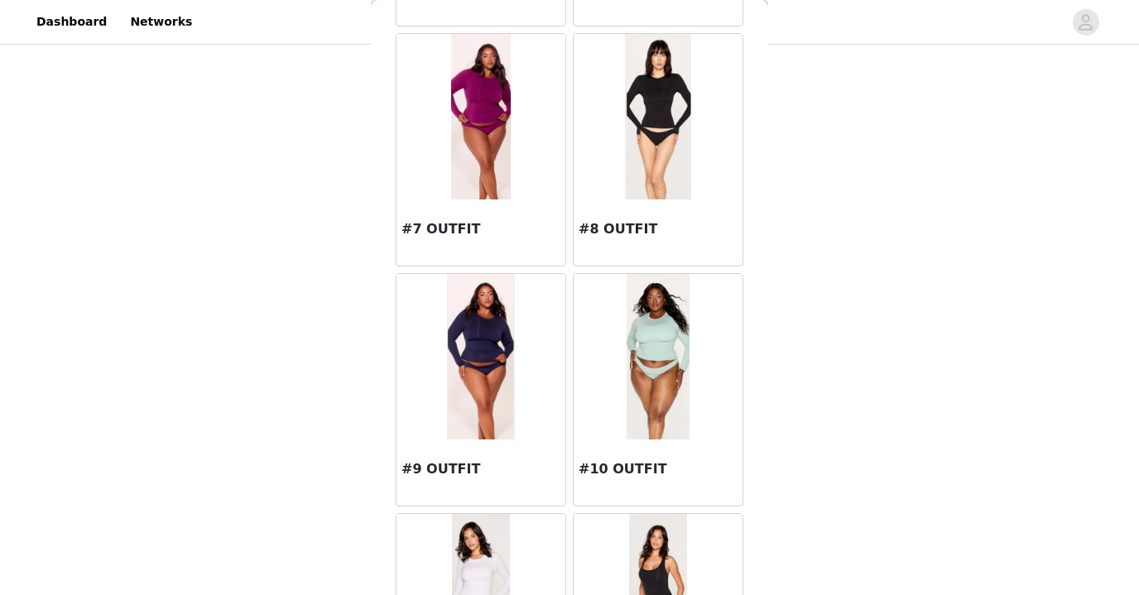
scroll to position [912, 0]
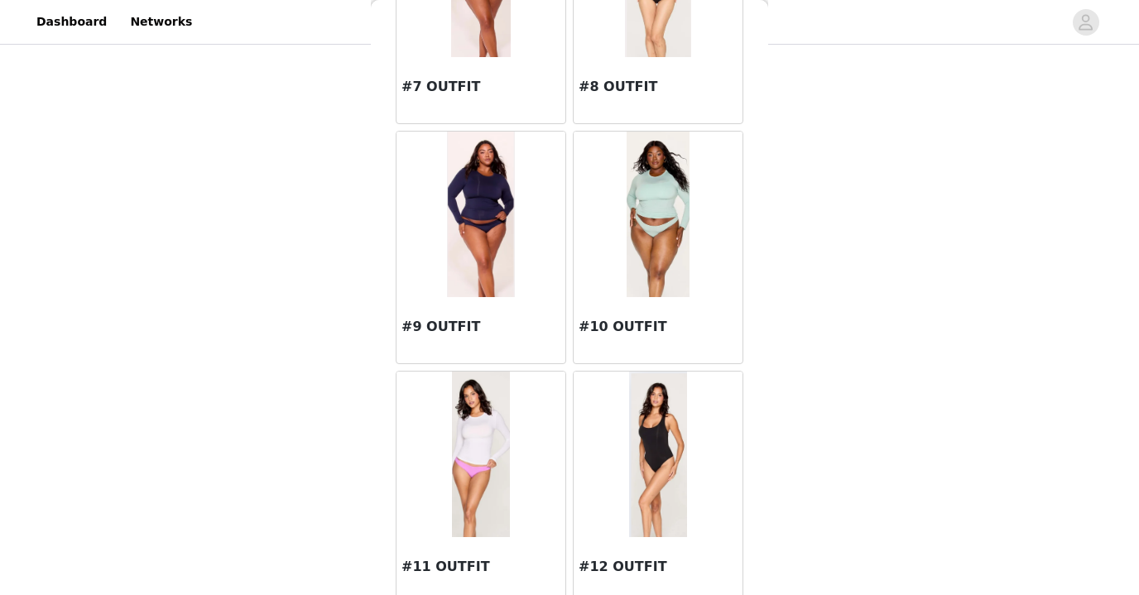
click at [469, 244] on img at bounding box center [480, 215] width 67 height 166
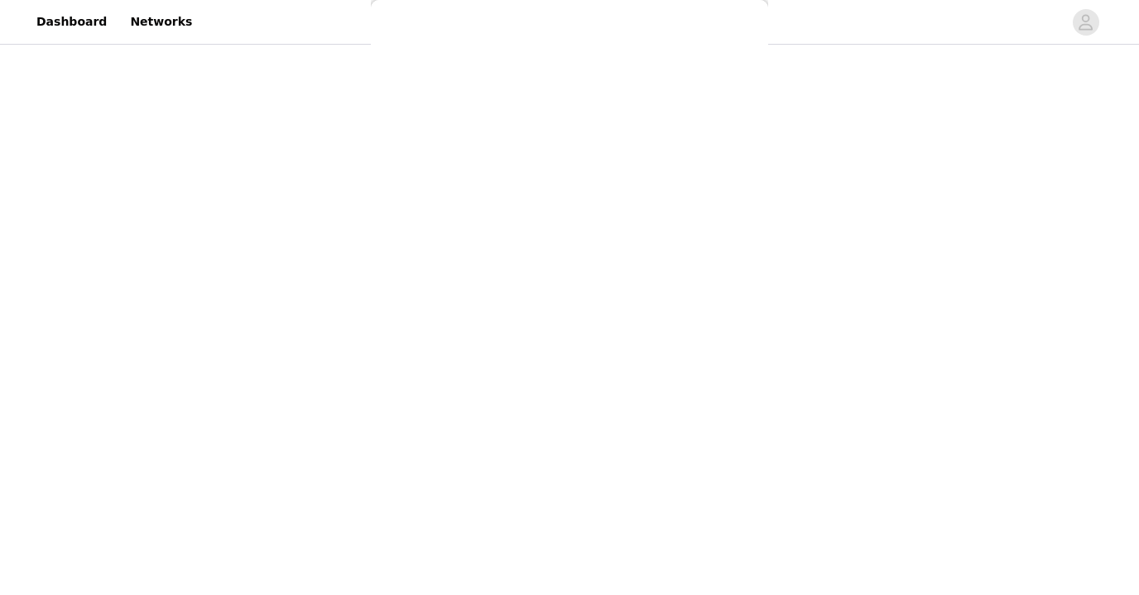
scroll to position [0, 0]
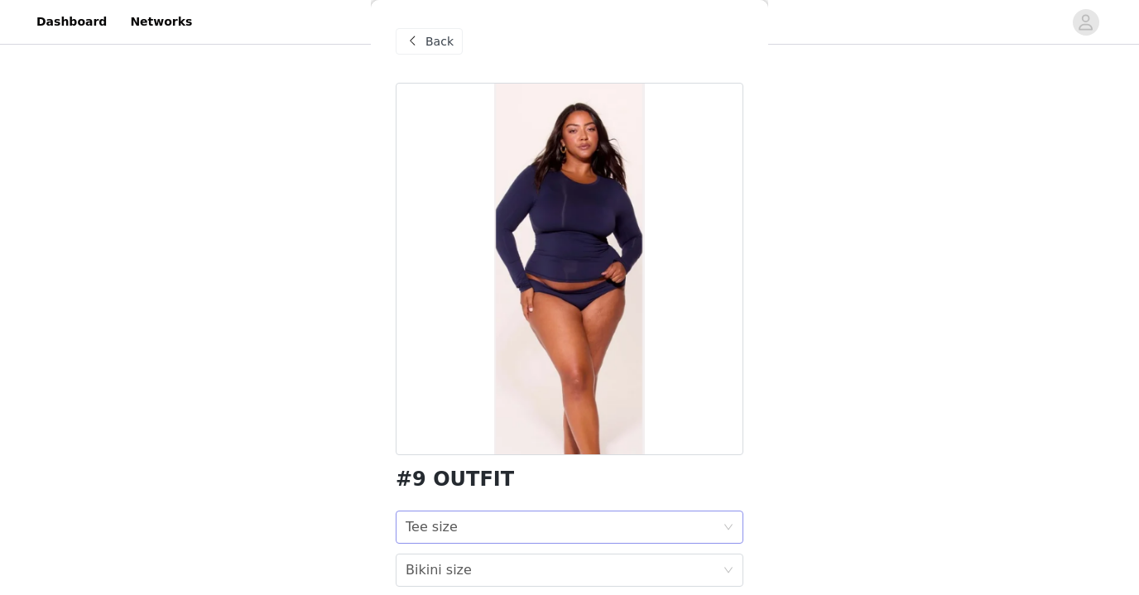
click at [499, 534] on div "Tee size Tee size" at bounding box center [564, 527] width 317 height 31
click at [491, 559] on div "M" at bounding box center [570, 560] width 328 height 18
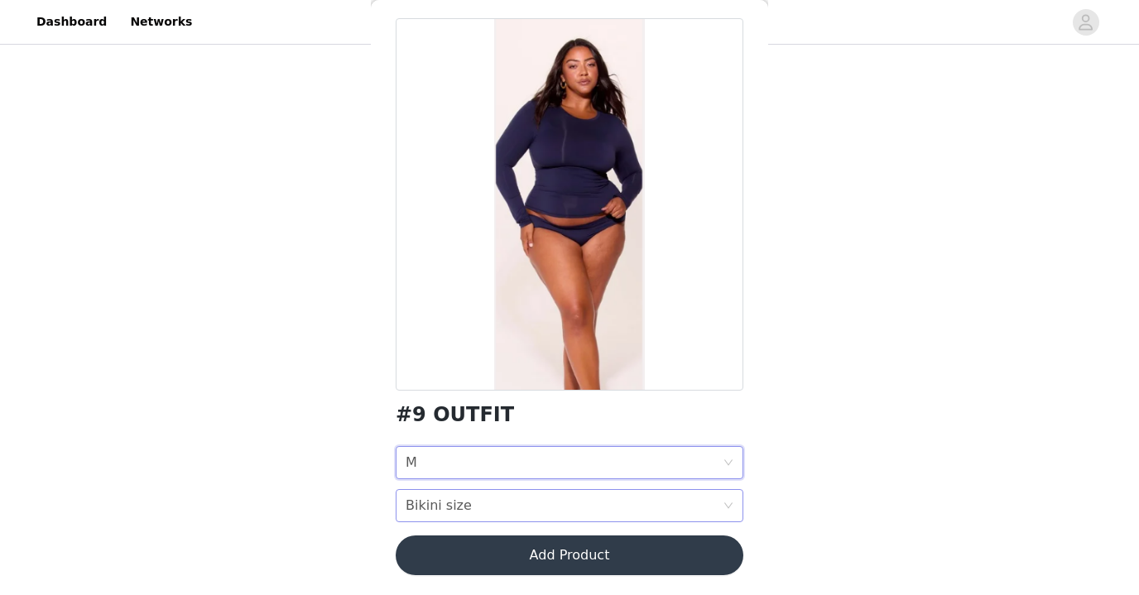
scroll to position [65, 0]
click at [651, 508] on div "Bikini size Bikini size" at bounding box center [564, 505] width 317 height 31
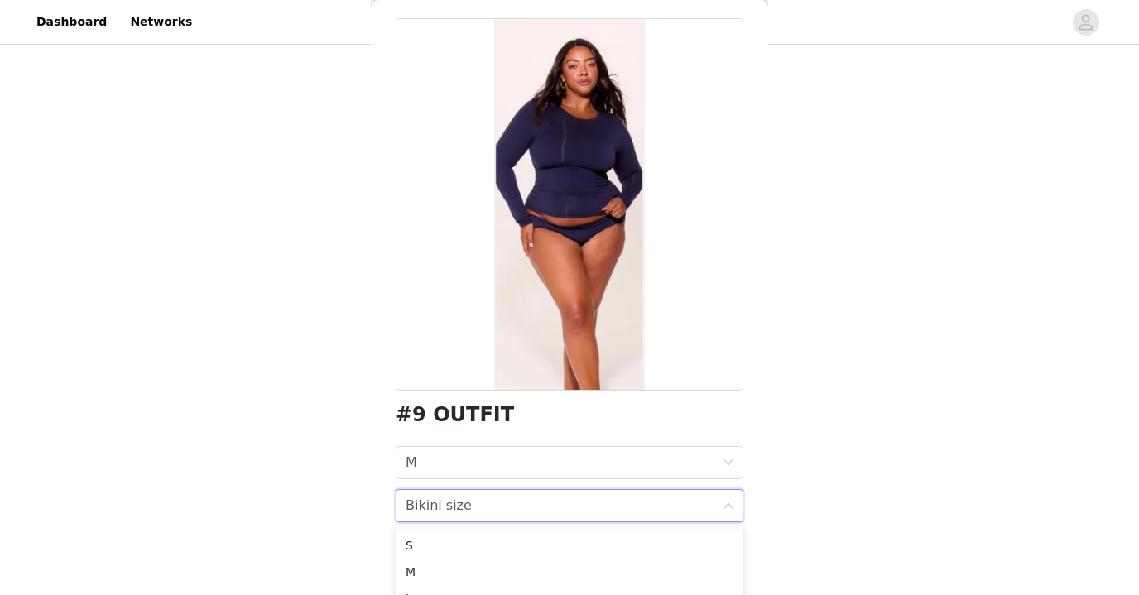
scroll to position [25, 0]
click at [502, 569] on div "M" at bounding box center [570, 570] width 328 height 18
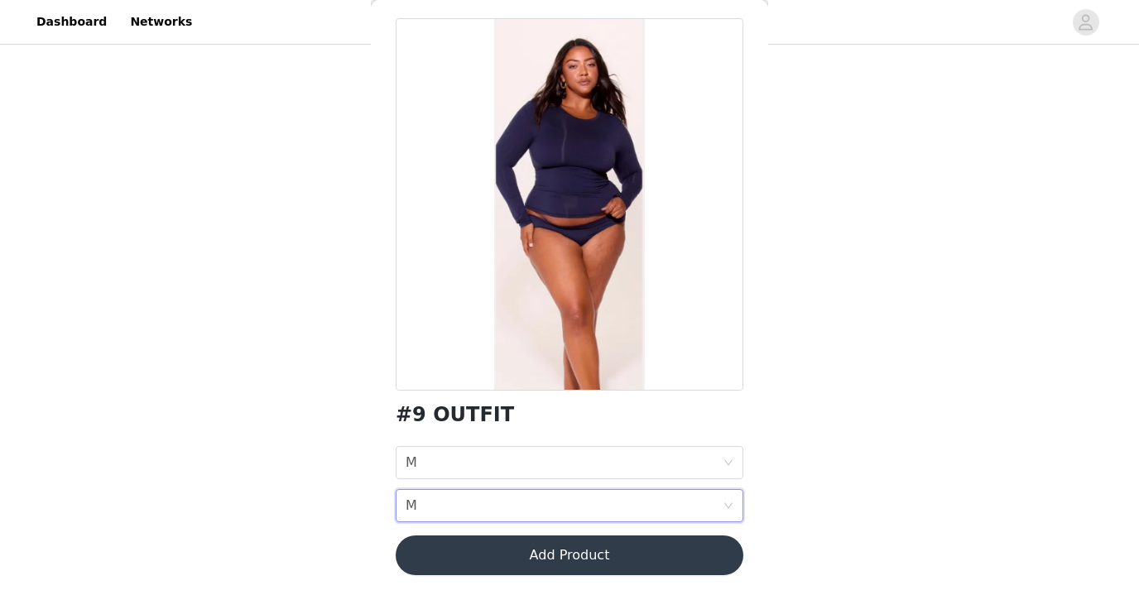
click at [532, 550] on button "Add Product" at bounding box center [570, 556] width 348 height 40
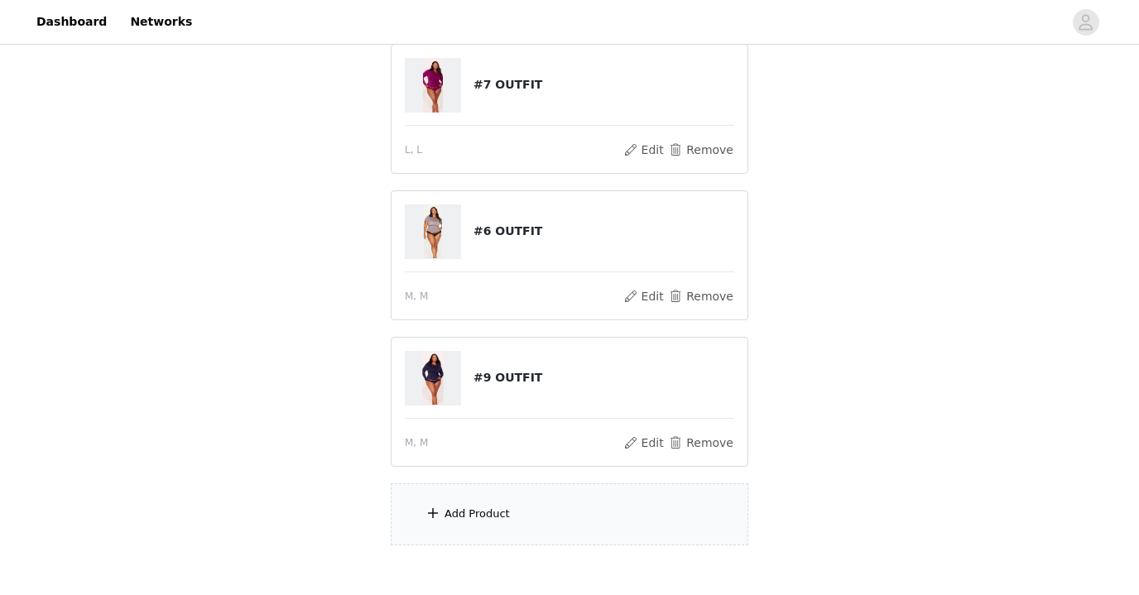
scroll to position [497, 0]
click at [606, 551] on section "**Choose your top 6 outfit preferences in order below (You will be receiving on…" at bounding box center [569, 100] width 397 height 927
click at [594, 516] on div "Add Product" at bounding box center [570, 513] width 358 height 62
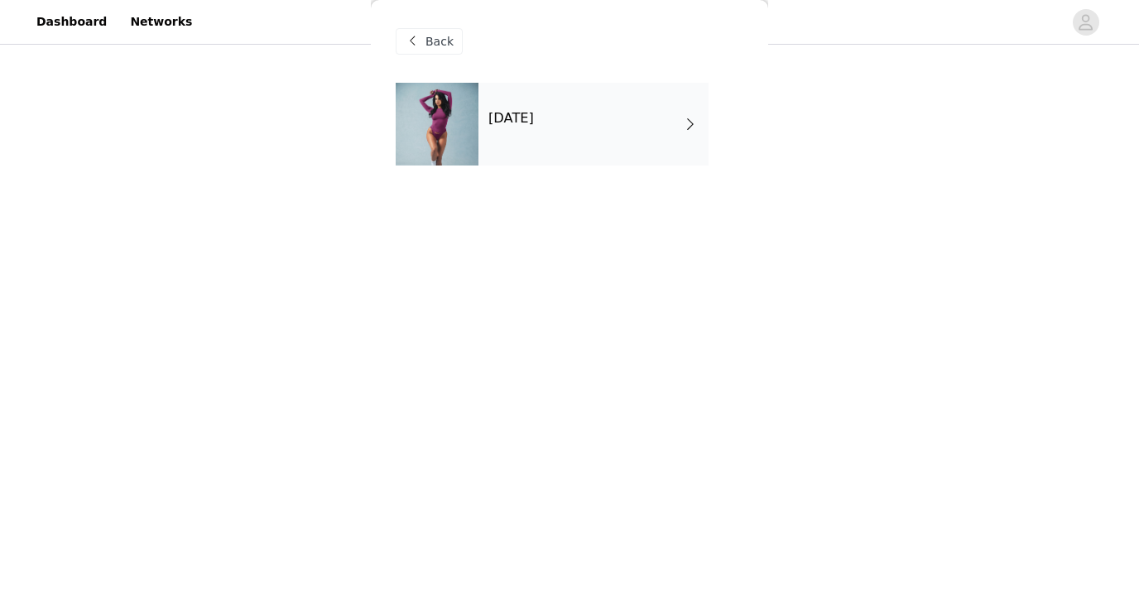
click at [479, 135] on div "October 2025" at bounding box center [594, 124] width 230 height 83
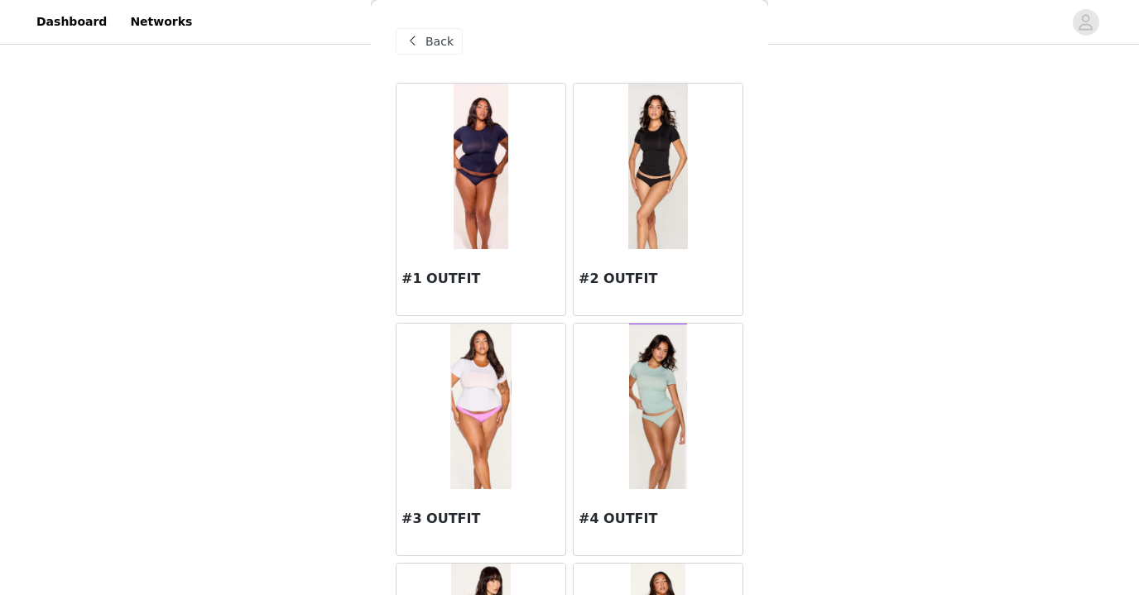
scroll to position [7, 0]
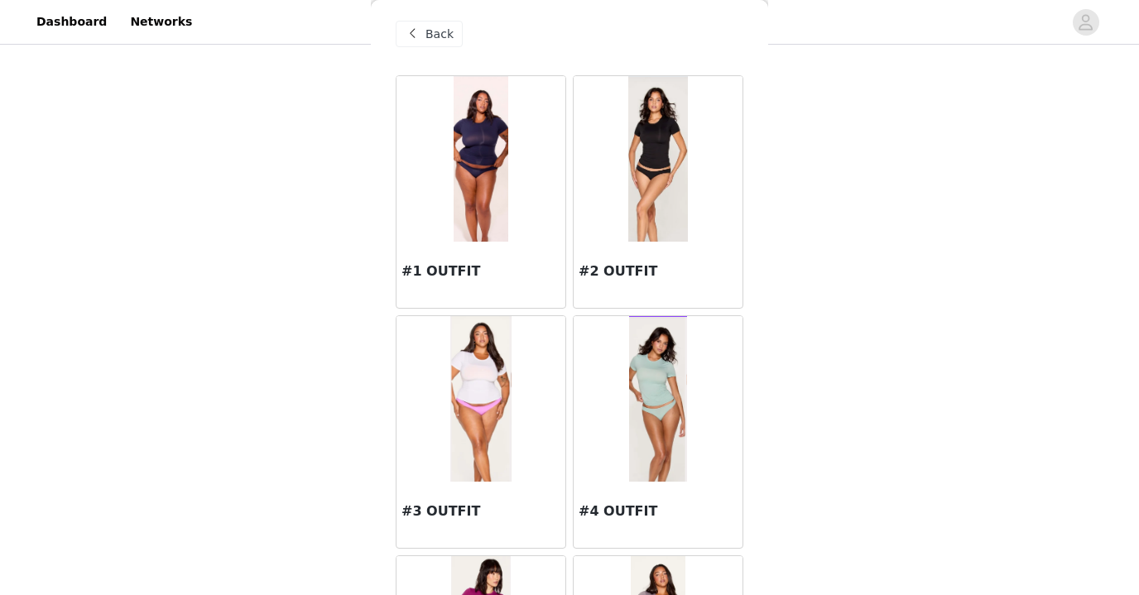
click at [656, 183] on img at bounding box center [658, 159] width 60 height 166
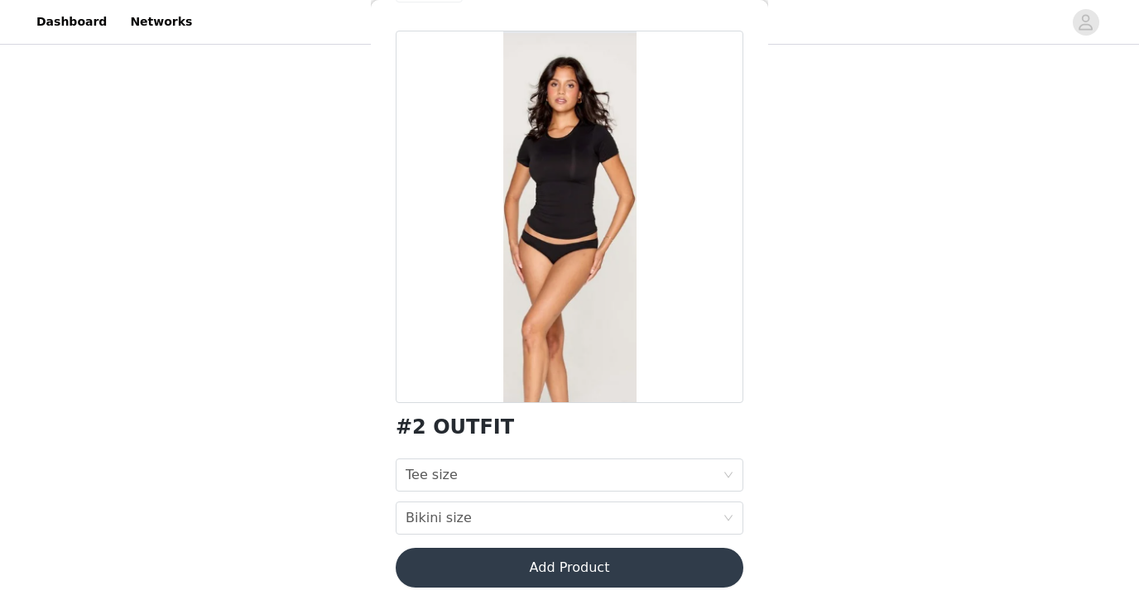
scroll to position [53, 0]
click at [581, 471] on div "Tee size Tee size" at bounding box center [564, 474] width 317 height 31
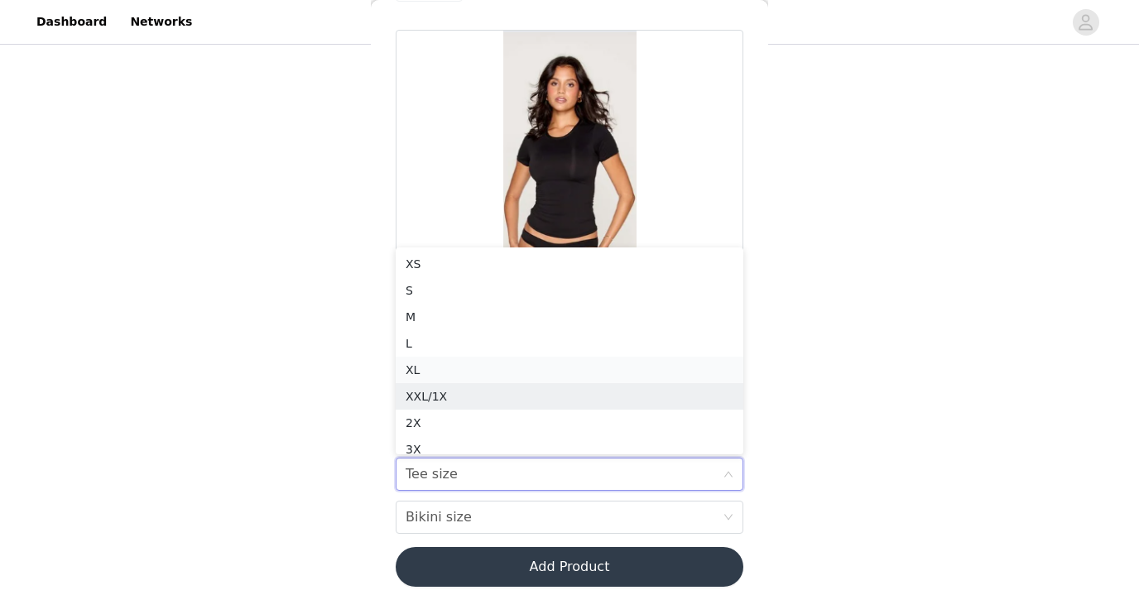
scroll to position [8, 0]
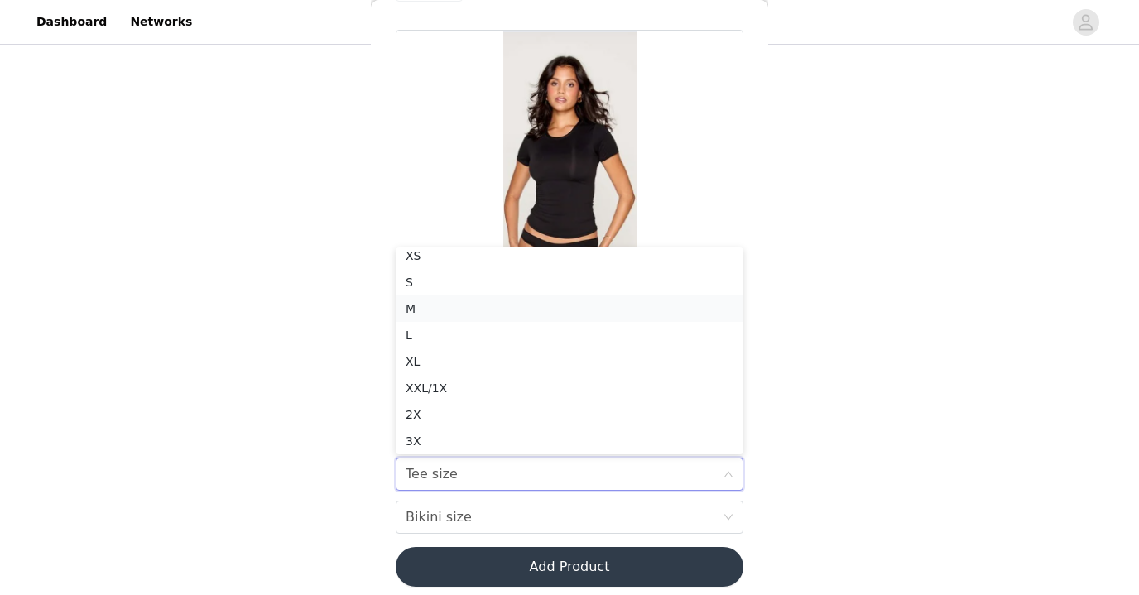
click at [477, 309] on div "M" at bounding box center [570, 309] width 328 height 18
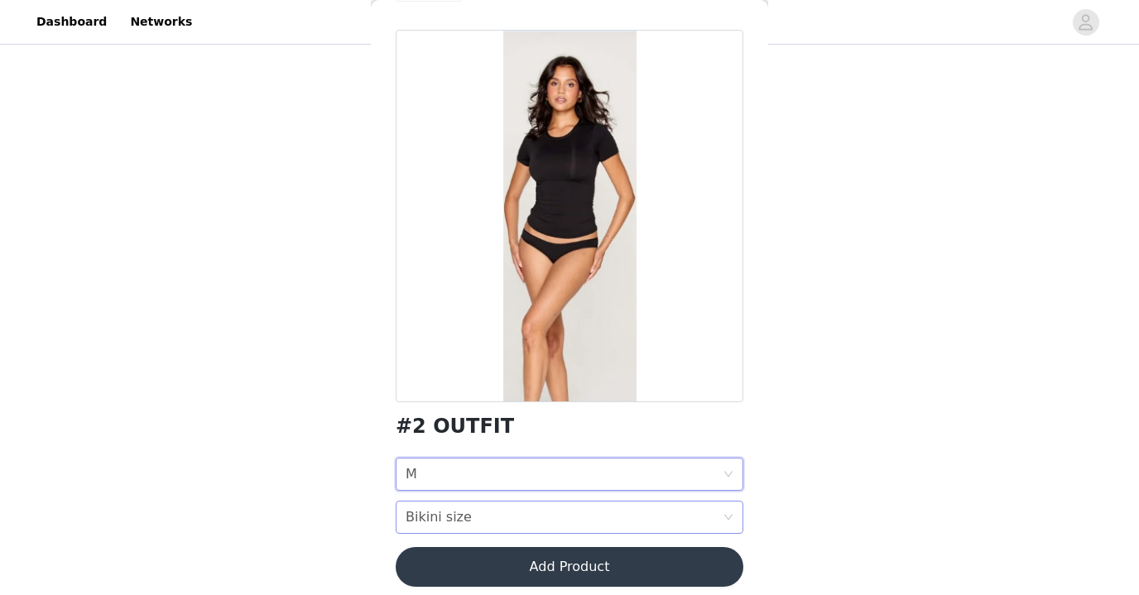
click at [466, 507] on div "Bikini size Bikini size" at bounding box center [564, 517] width 317 height 31
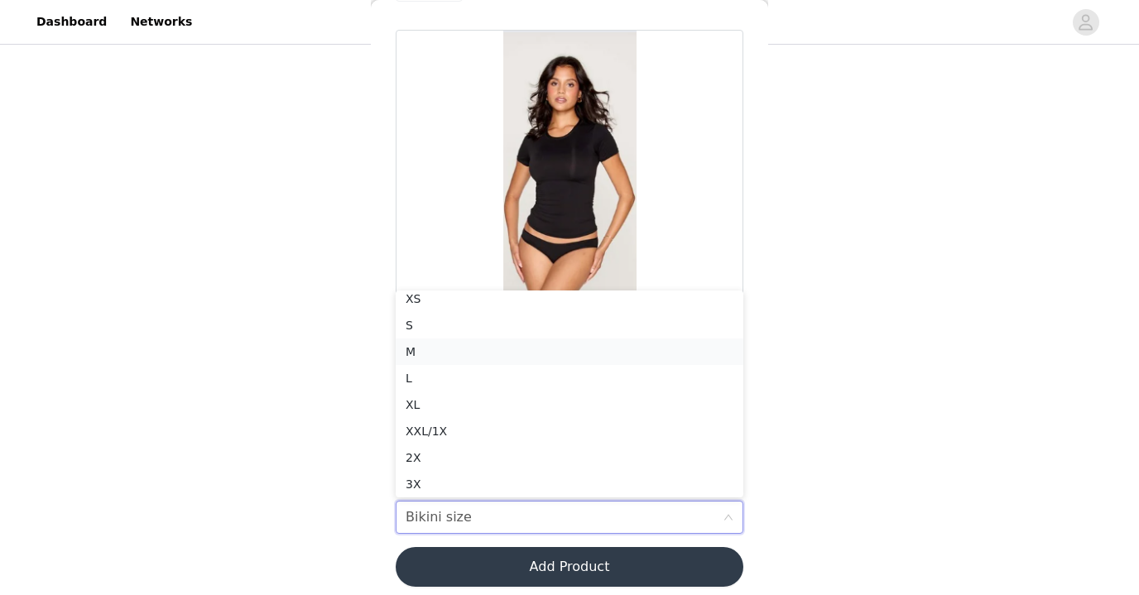
click at [479, 344] on div "M" at bounding box center [570, 352] width 328 height 18
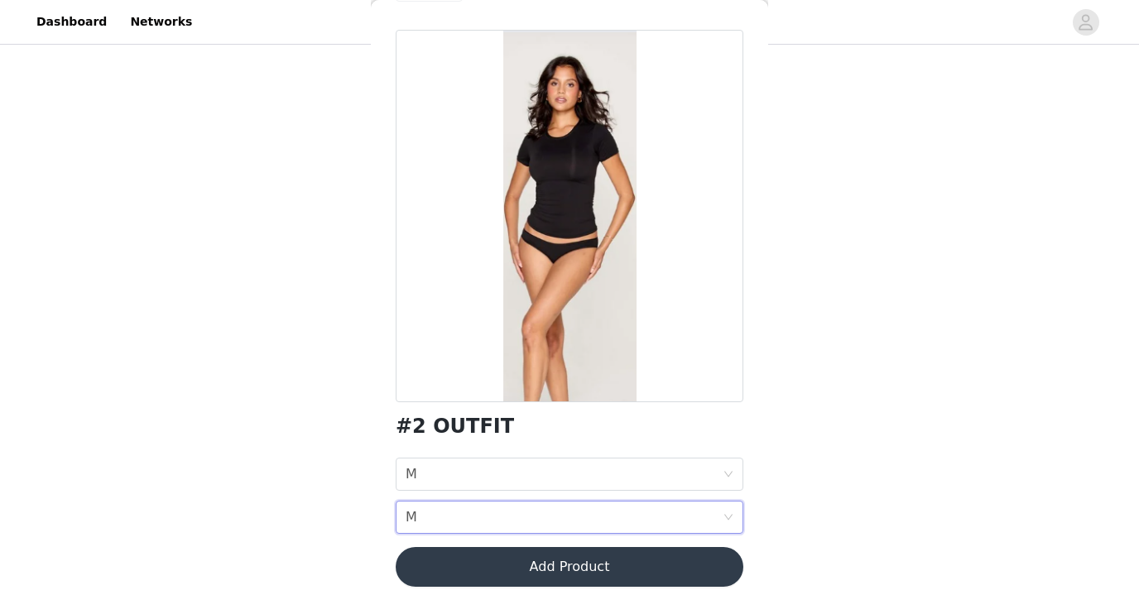
click at [538, 564] on button "Add Product" at bounding box center [570, 567] width 348 height 40
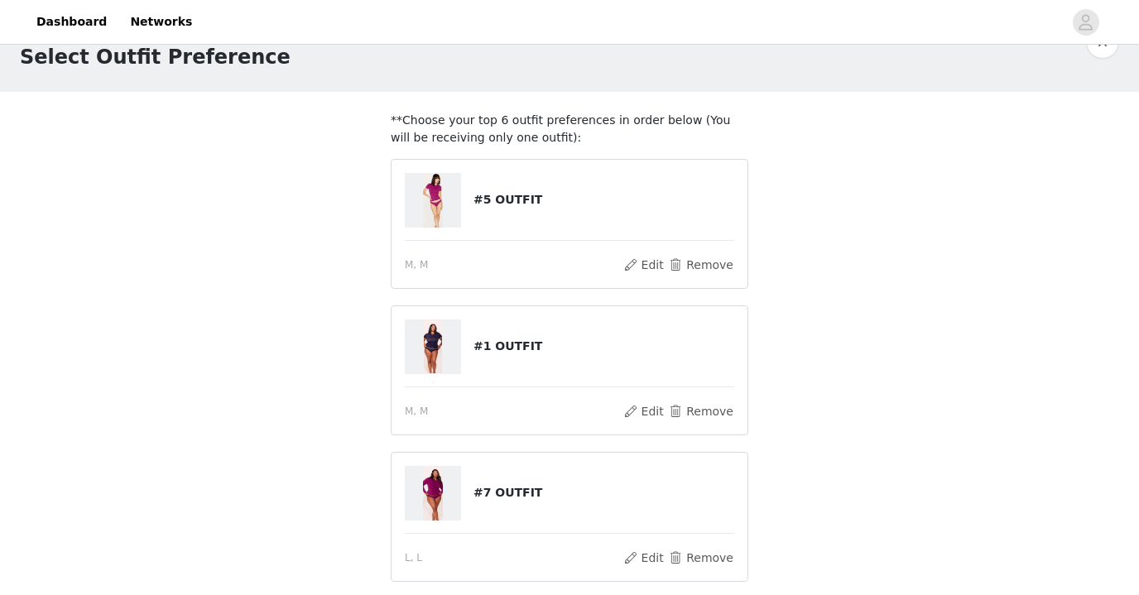
scroll to position [19, 0]
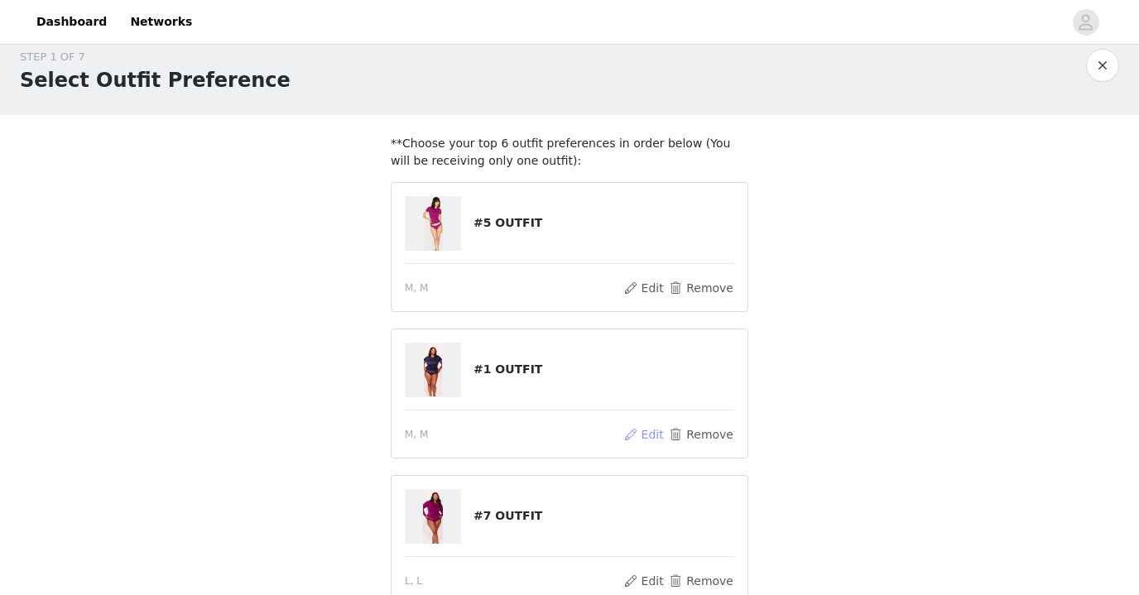
click at [649, 434] on button "Edit" at bounding box center [644, 435] width 42 height 20
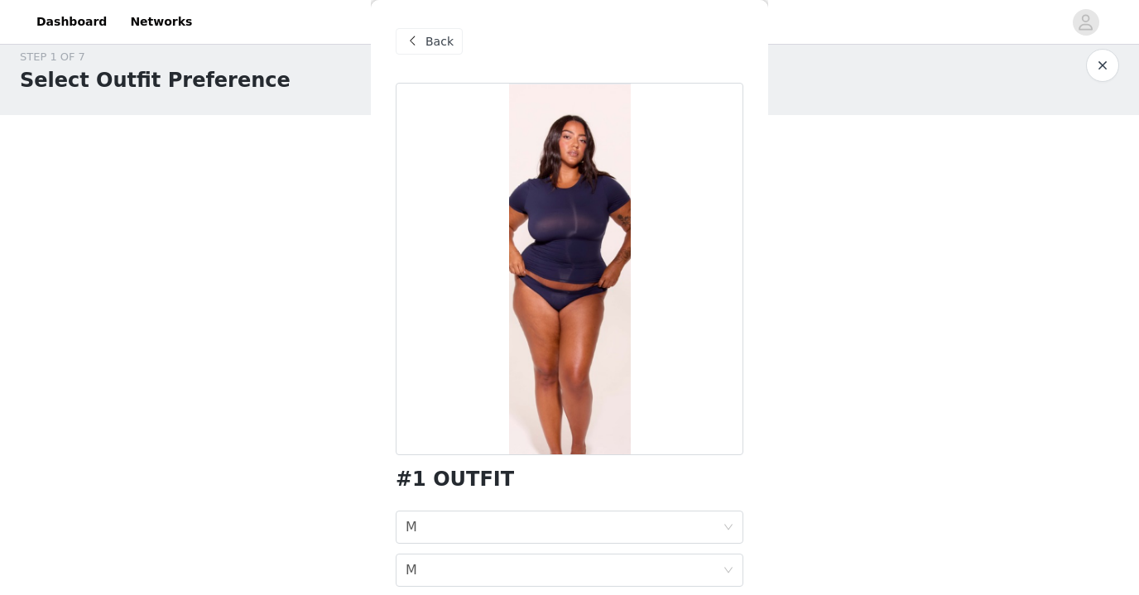
scroll to position [0, 0]
click at [431, 46] on span "Back" at bounding box center [440, 41] width 28 height 17
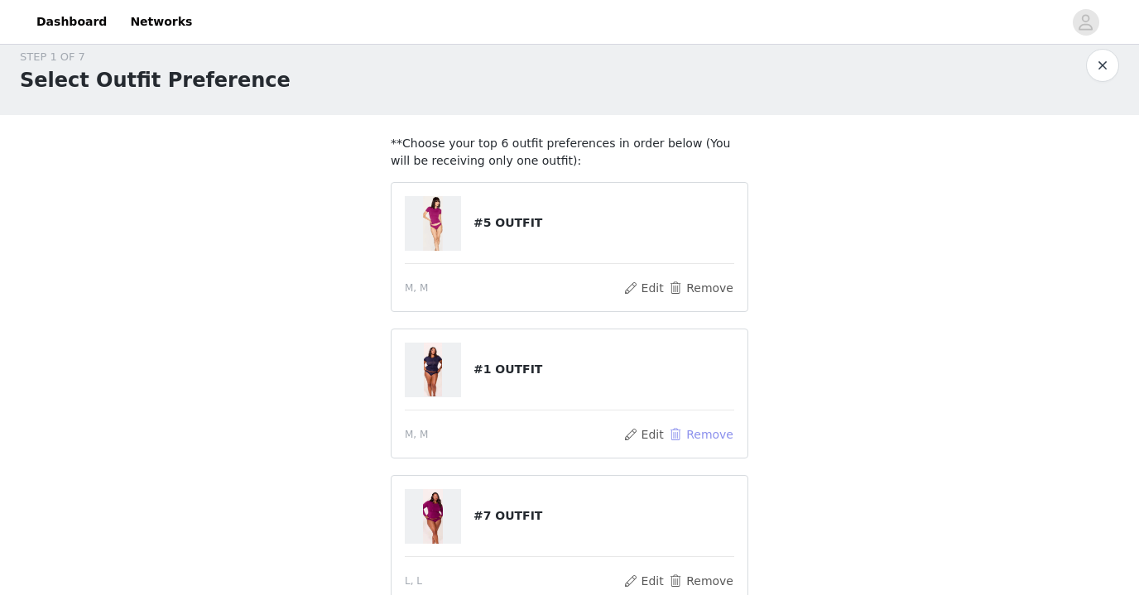
click at [707, 430] on button "Remove" at bounding box center [701, 435] width 66 height 20
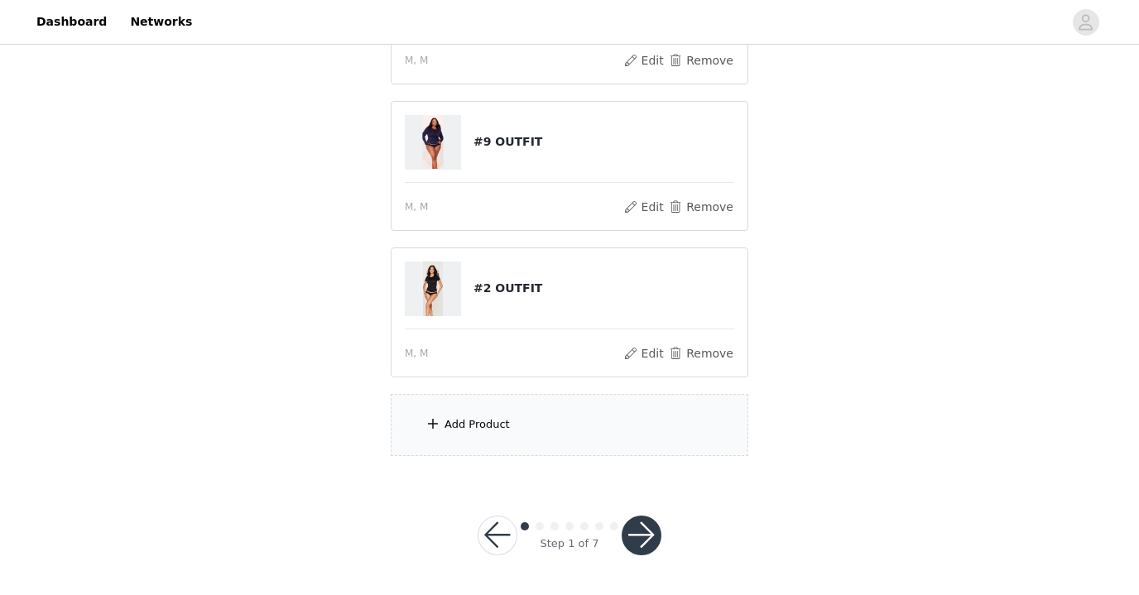
scroll to position [584, 0]
drag, startPoint x: 601, startPoint y: 334, endPoint x: 600, endPoint y: 236, distance: 97.7
click at [600, 236] on div "#5 OUTFIT M, M Edit Remove #7 OUTFIT L, L Edit Remove #6 OUTFIT M, M Edit Remov…" at bounding box center [570, 20] width 358 height 716
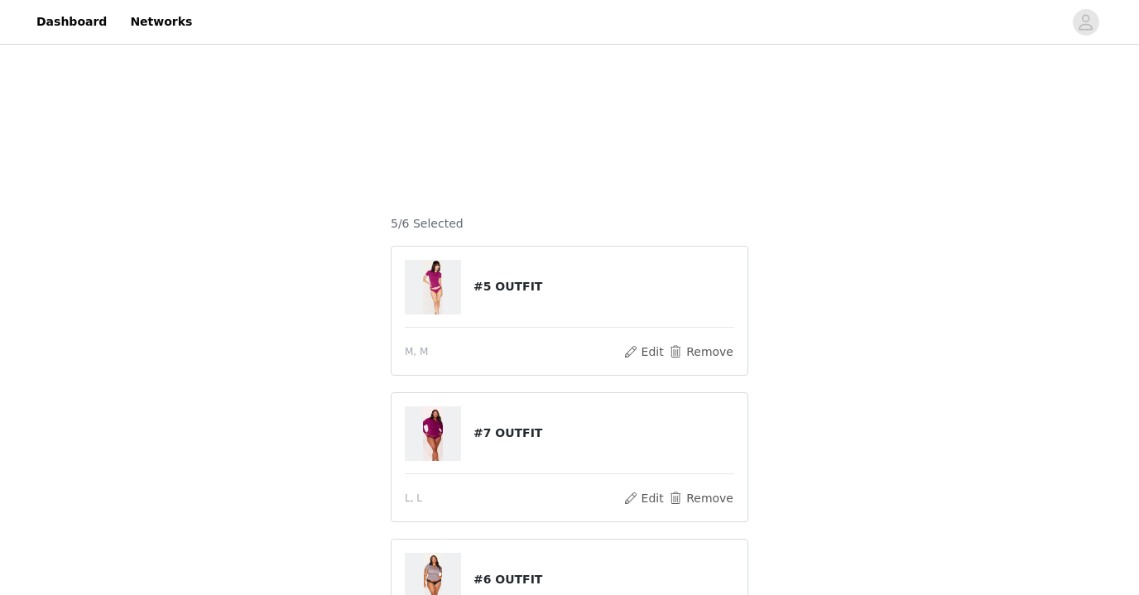
scroll to position [0, 0]
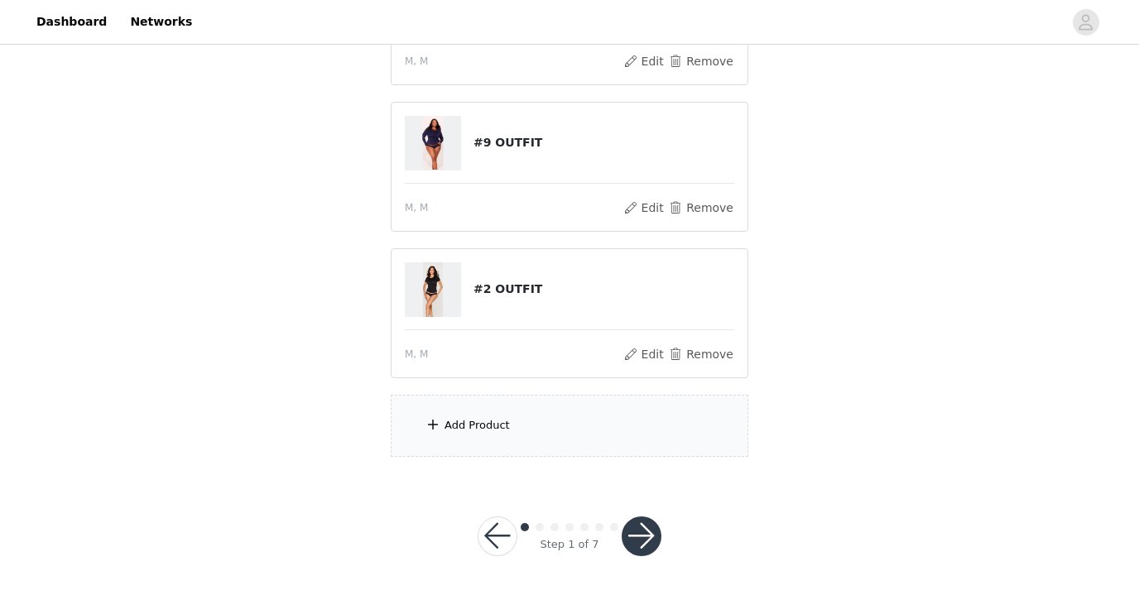
click at [612, 418] on div "Add Product" at bounding box center [570, 426] width 358 height 62
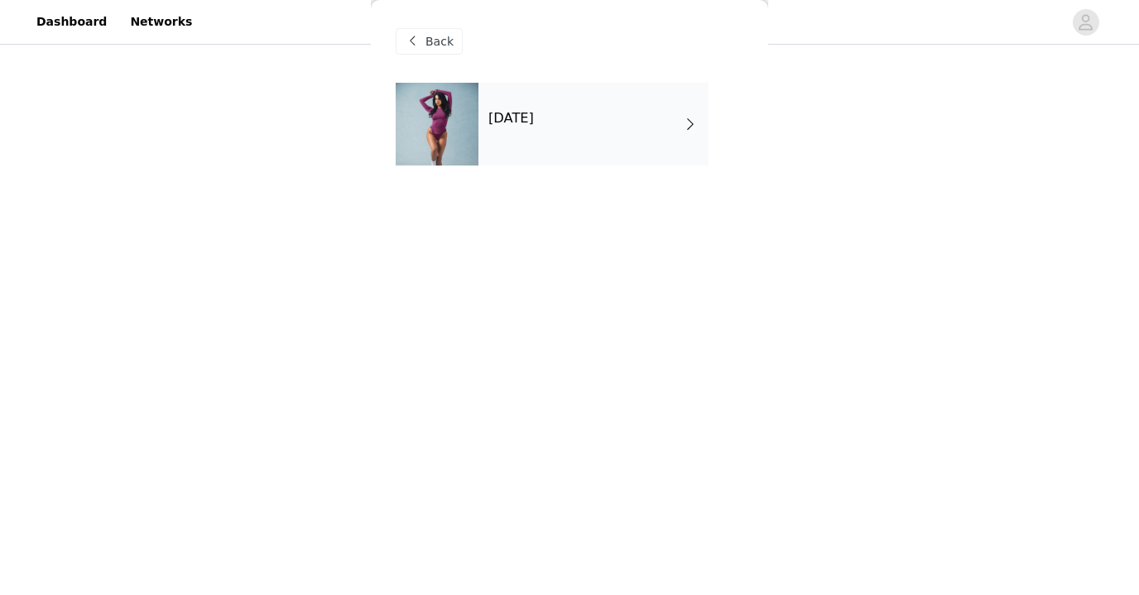
click at [486, 145] on div "October 2025" at bounding box center [594, 124] width 230 height 83
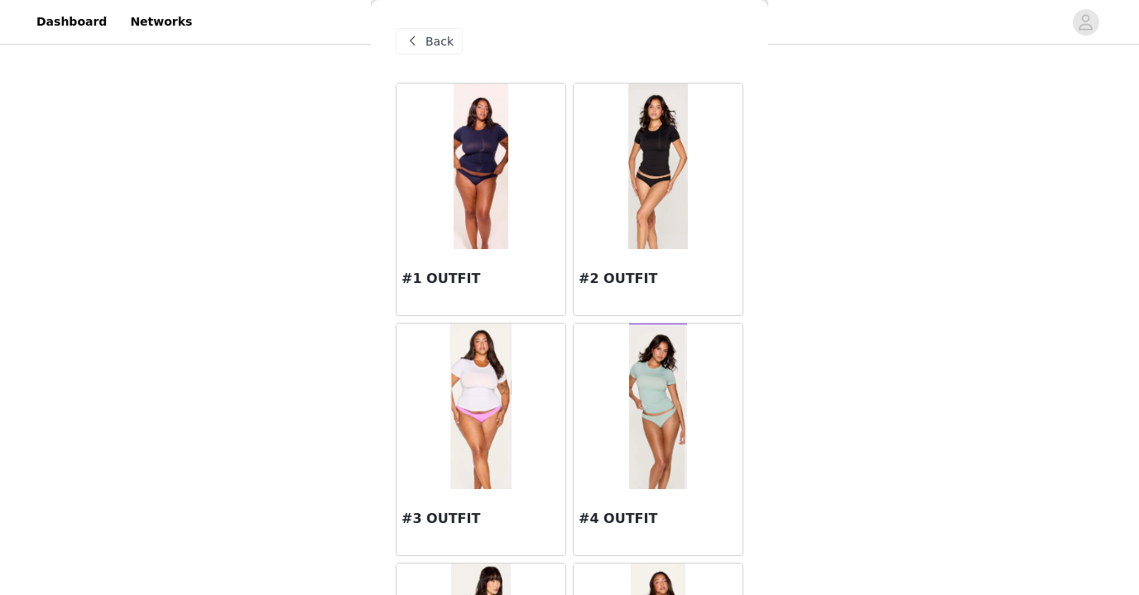
click at [497, 175] on img at bounding box center [481, 167] width 55 height 166
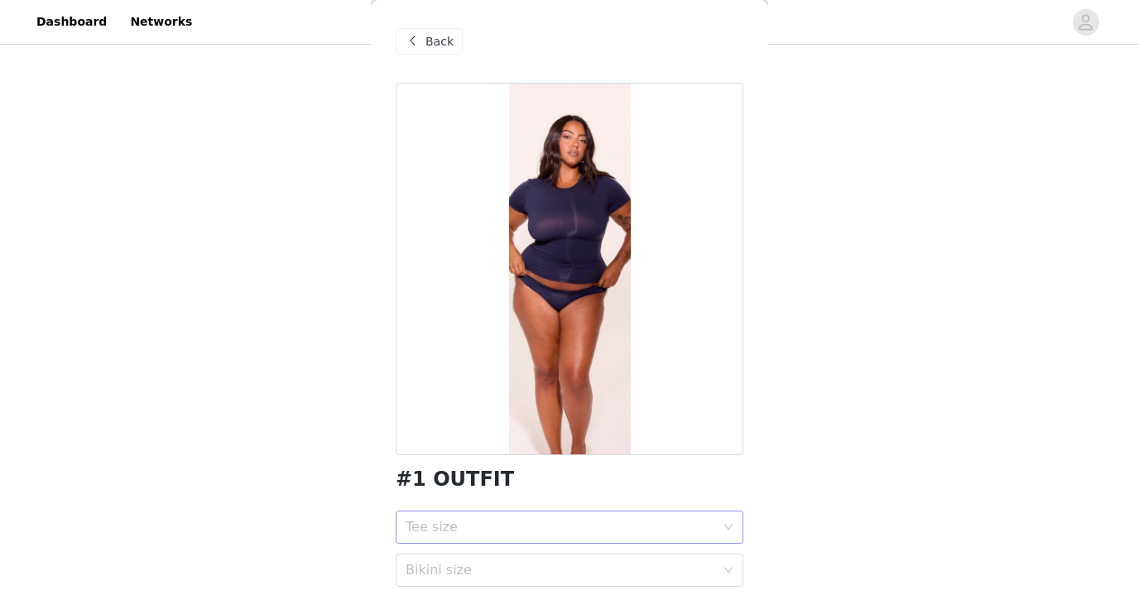
click at [550, 532] on div "Tee size" at bounding box center [561, 527] width 310 height 17
click at [515, 571] on div "M" at bounding box center [570, 564] width 328 height 18
click at [620, 577] on div "Bikini size" at bounding box center [561, 570] width 310 height 17
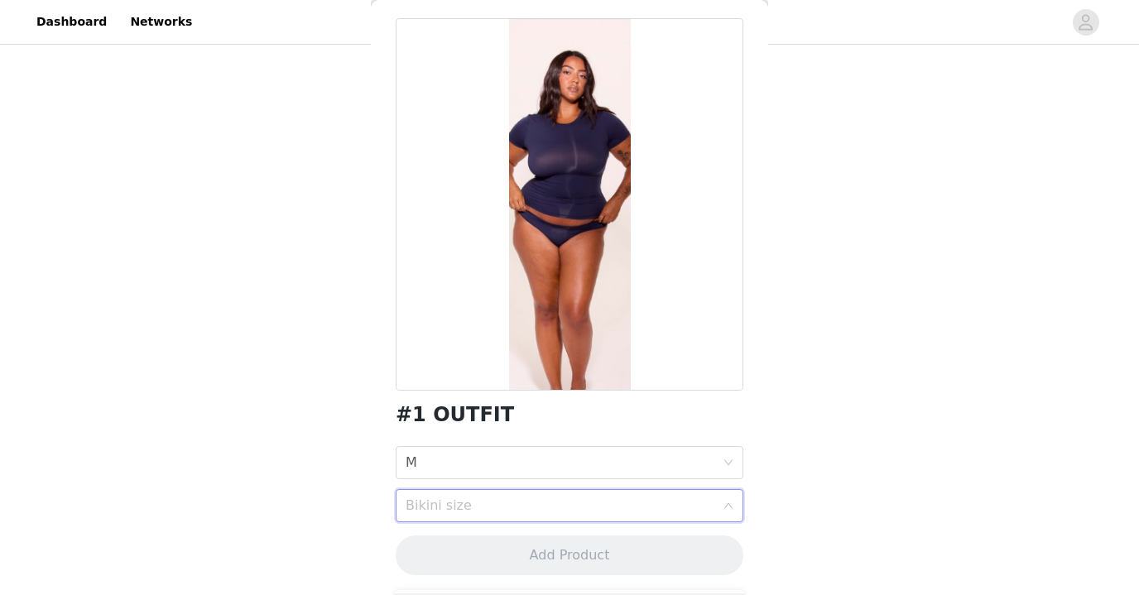
click at [635, 514] on div "Bikini size" at bounding box center [564, 505] width 317 height 31
click at [585, 507] on div "Bikini size" at bounding box center [561, 506] width 310 height 17
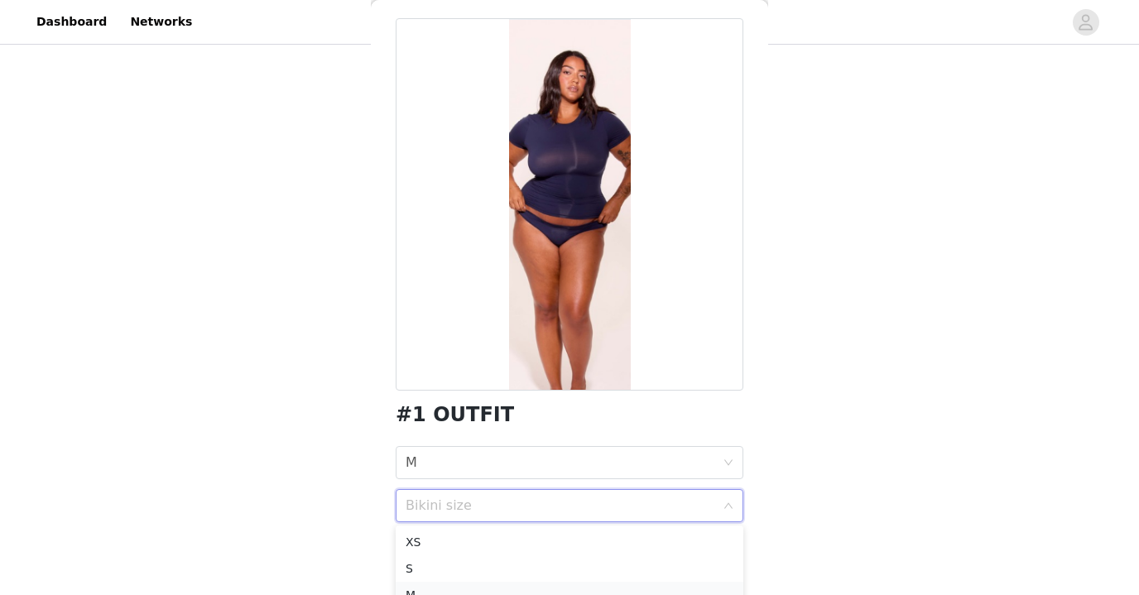
click at [503, 590] on div "M" at bounding box center [570, 595] width 328 height 18
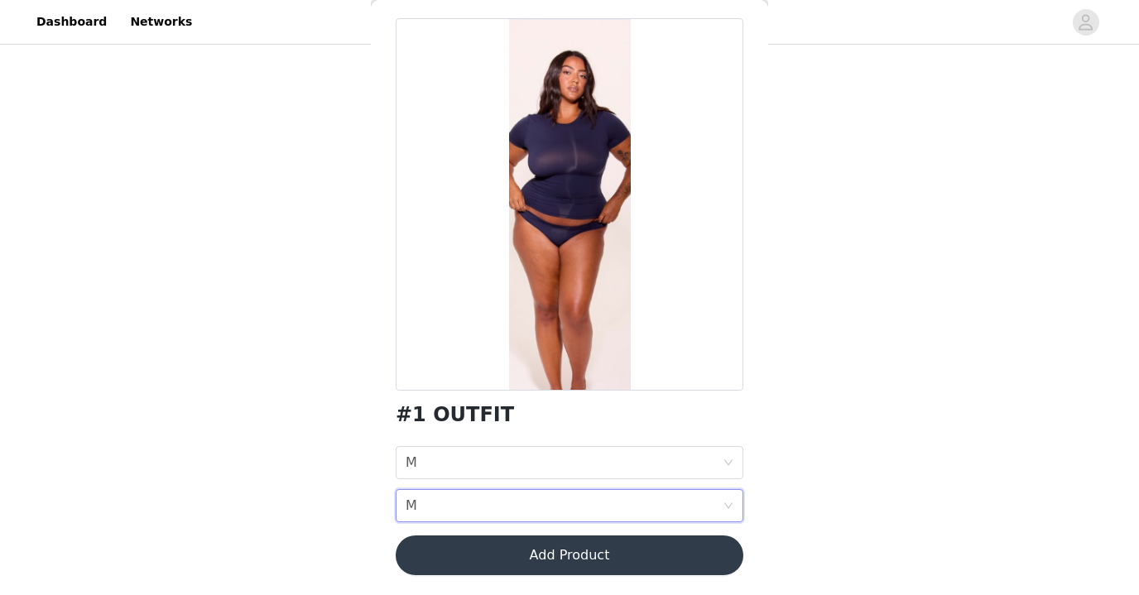
click at [522, 551] on button "Add Product" at bounding box center [570, 556] width 348 height 40
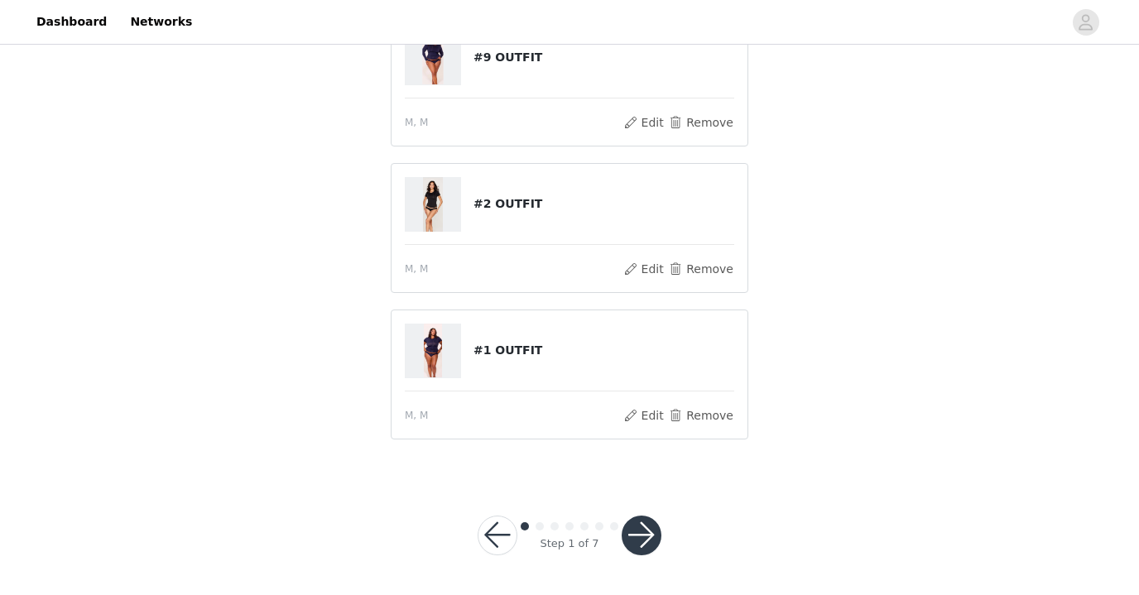
click at [649, 529] on button "button" at bounding box center [642, 536] width 40 height 40
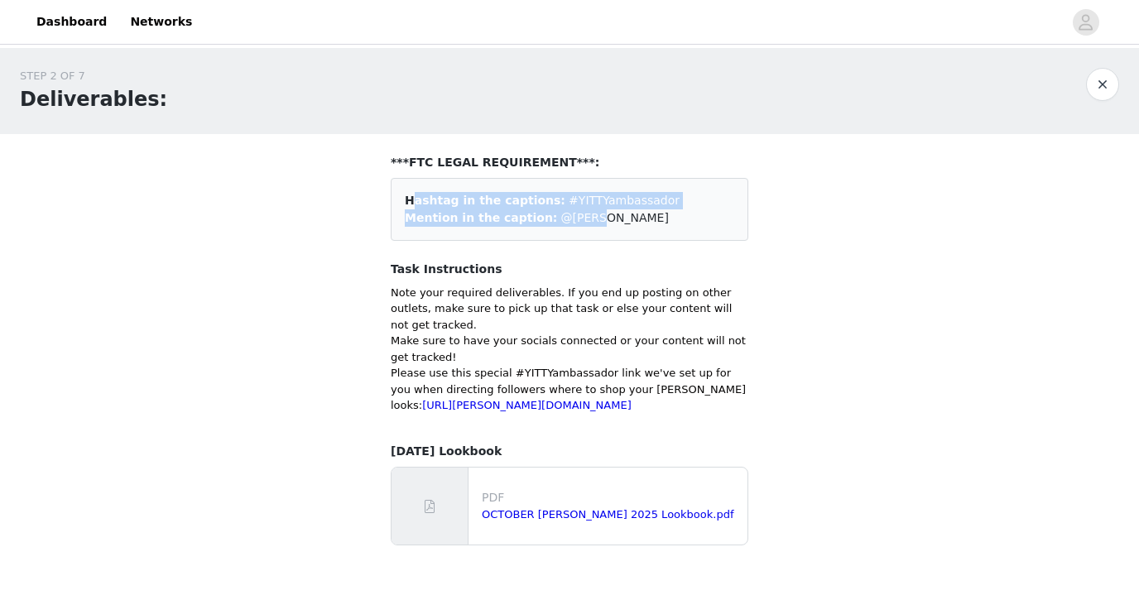
drag, startPoint x: 586, startPoint y: 217, endPoint x: 392, endPoint y: 193, distance: 195.2
click at [392, 193] on div "Hashtag in the captions: #YITTYambassador Mention in the caption: @yitty" at bounding box center [570, 209] width 358 height 63
copy div "Hashtag in the captions: #YITTYambassador Mention in the caption: @yitty"
click at [842, 294] on div "STEP 2 OF 7 Deliverables: ***FTC LEGAL REQUIREMENT***: Hashtag in the captions:…" at bounding box center [569, 313] width 1139 height 531
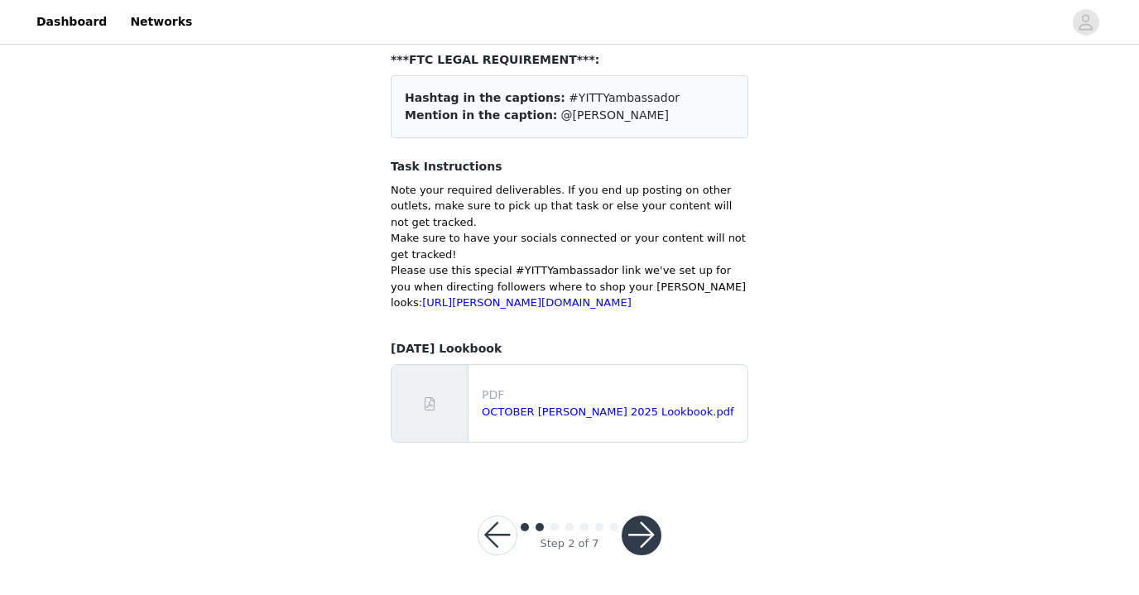
scroll to position [114, 0]
click at [645, 544] on button "button" at bounding box center [642, 536] width 40 height 40
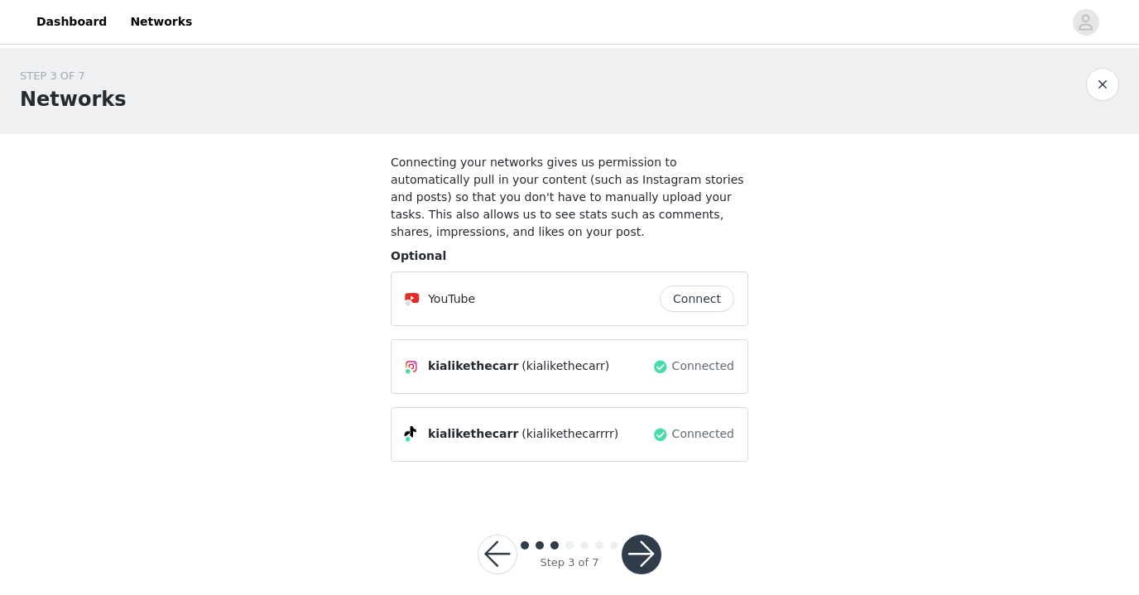
click at [652, 557] on button "button" at bounding box center [642, 555] width 40 height 40
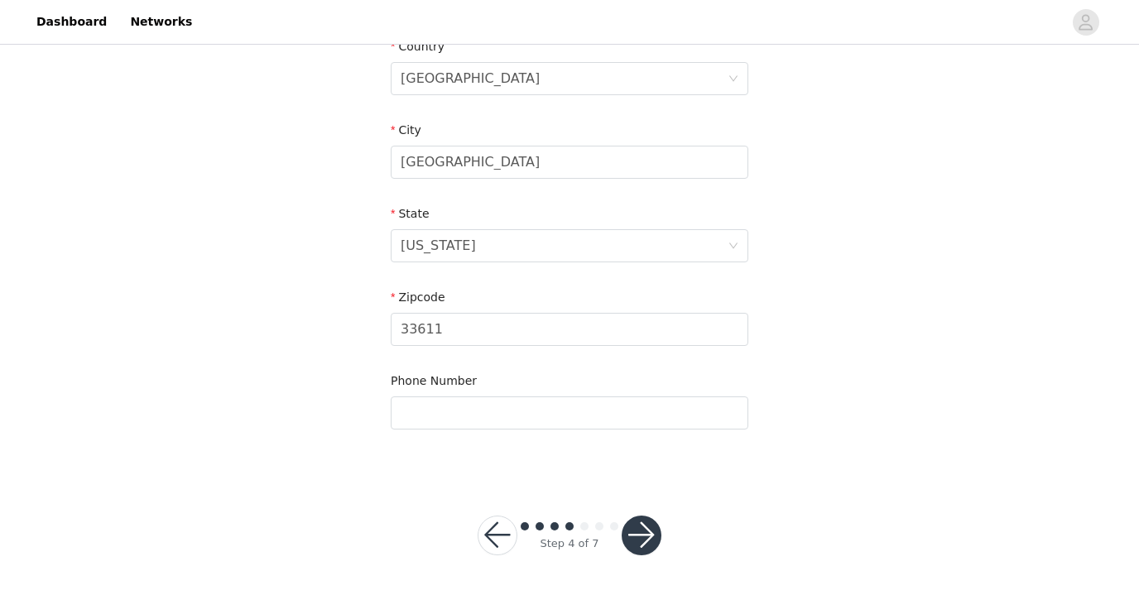
scroll to position [551, 0]
type input "8132632136"
click at [638, 537] on button "button" at bounding box center [642, 537] width 40 height 40
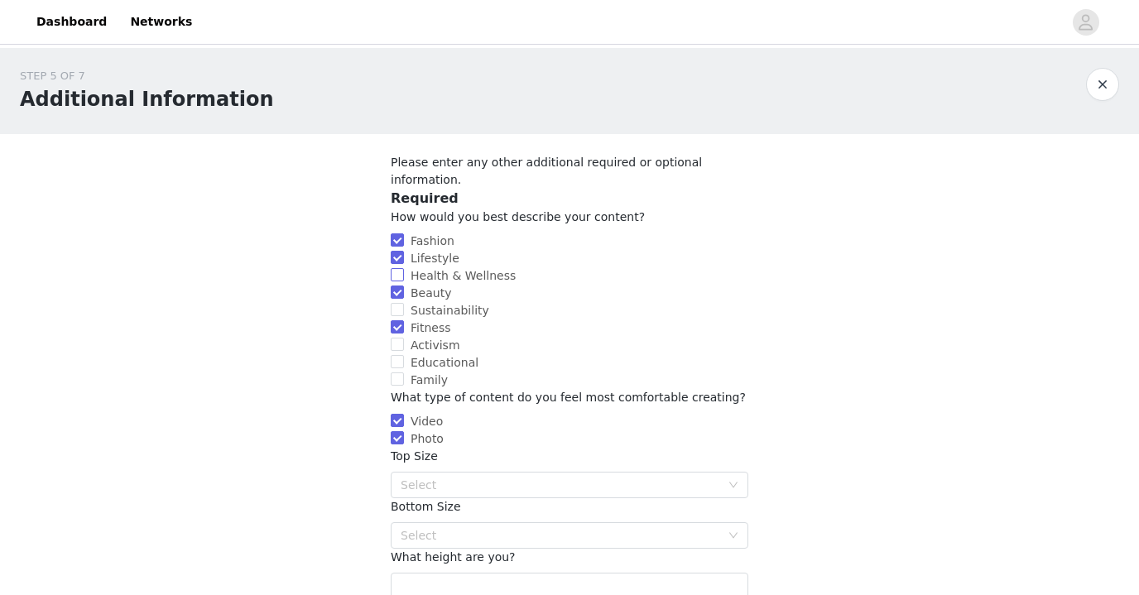
click at [397, 268] on input "Health & Wellness" at bounding box center [397, 274] width 13 height 13
checkbox input "true"
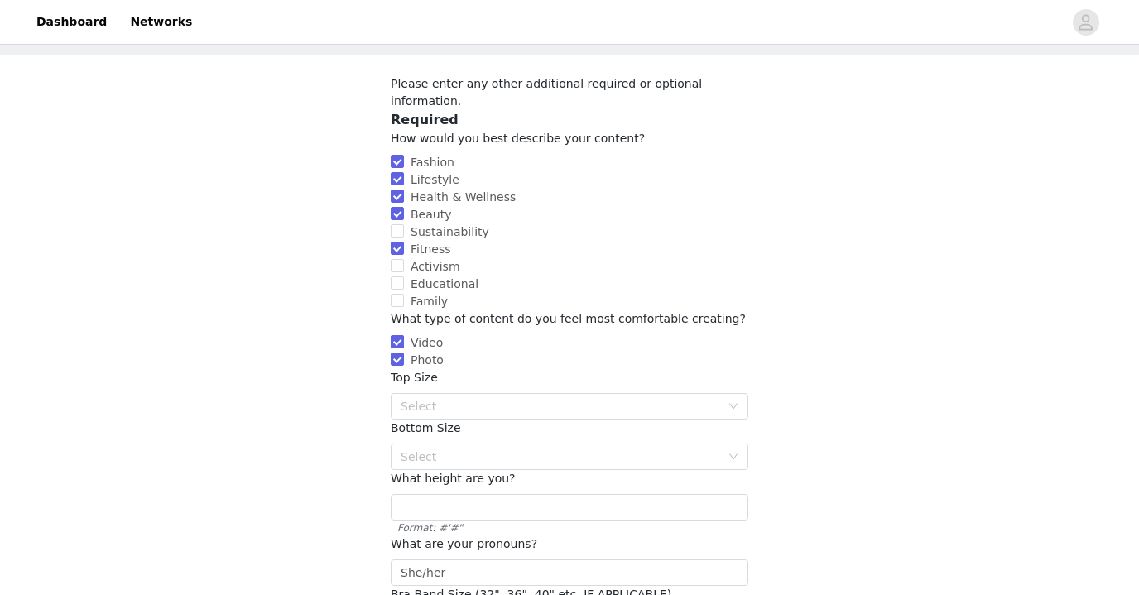
scroll to position [81, 0]
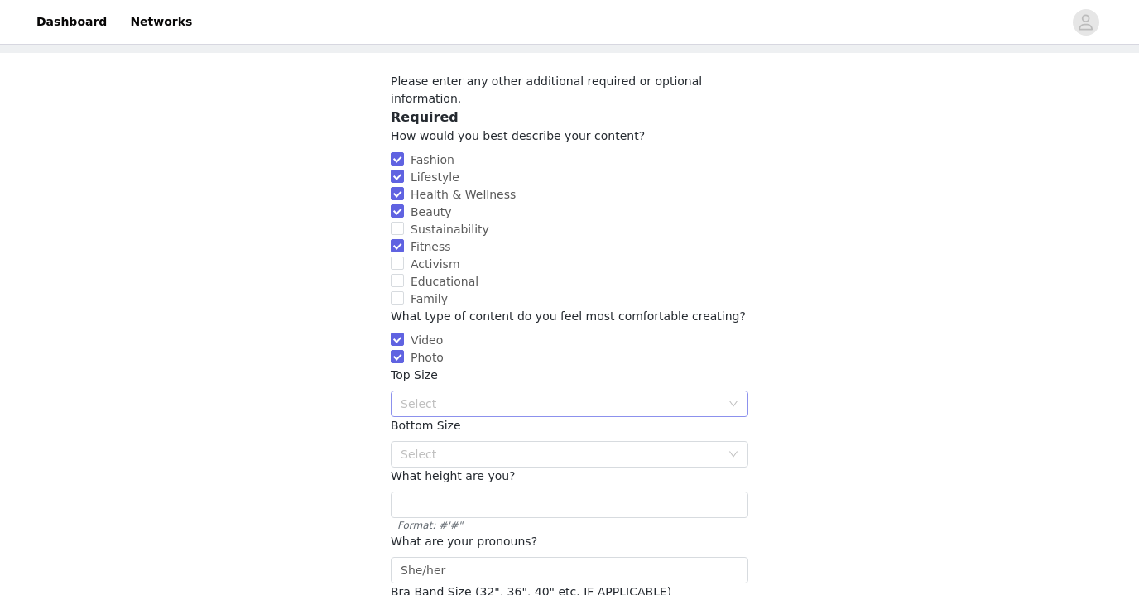
click at [431, 396] on div "Select" at bounding box center [561, 404] width 320 height 17
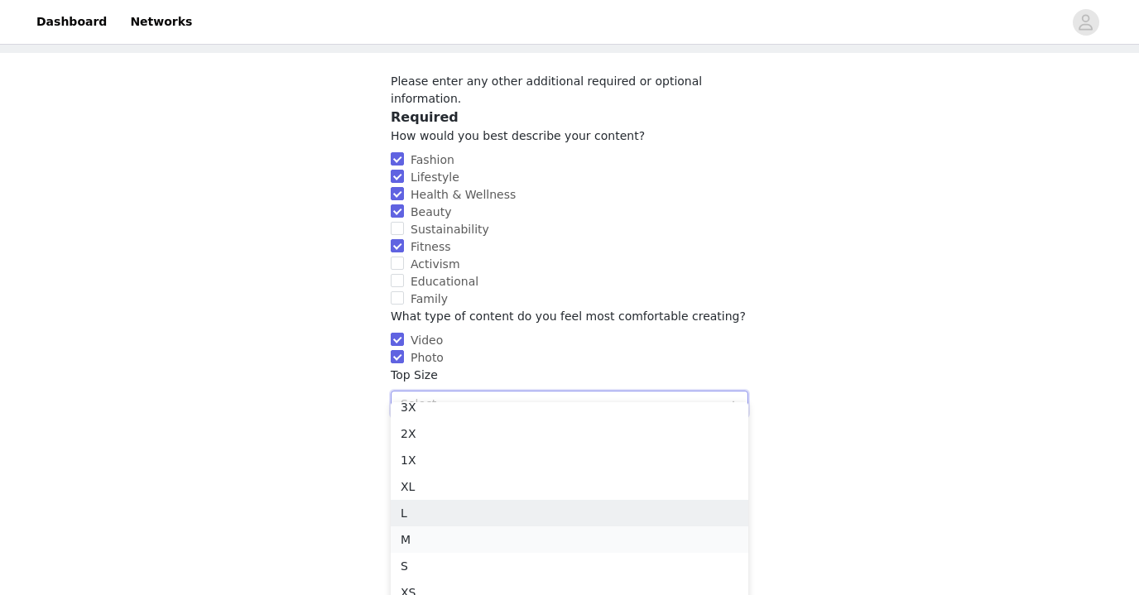
scroll to position [91, 0]
click at [426, 540] on li "M" at bounding box center [570, 540] width 358 height 26
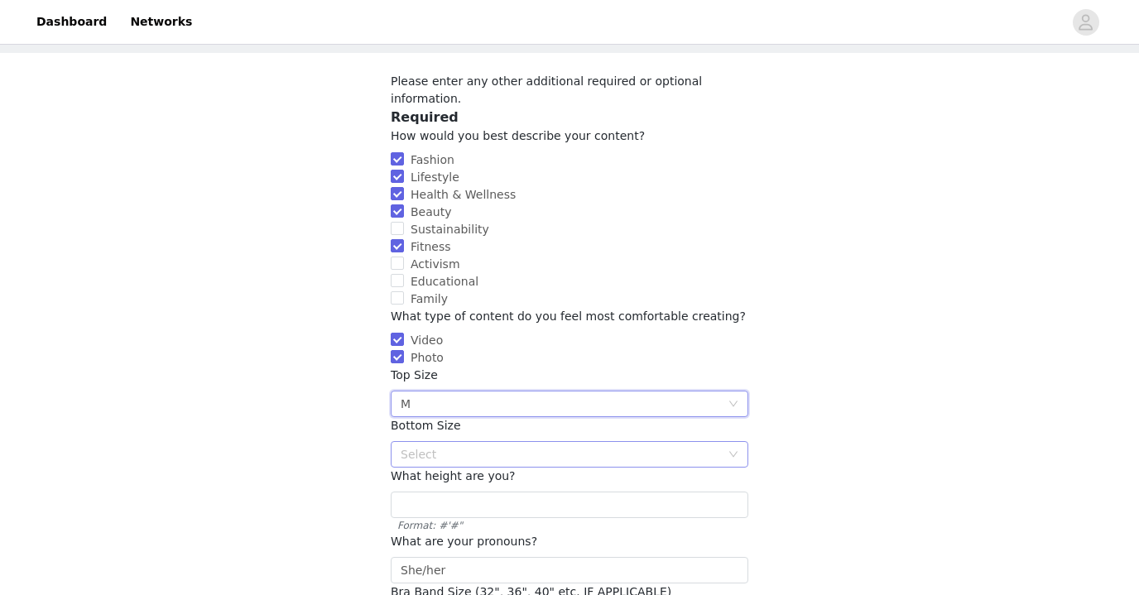
click at [452, 446] on div "Select" at bounding box center [561, 454] width 320 height 17
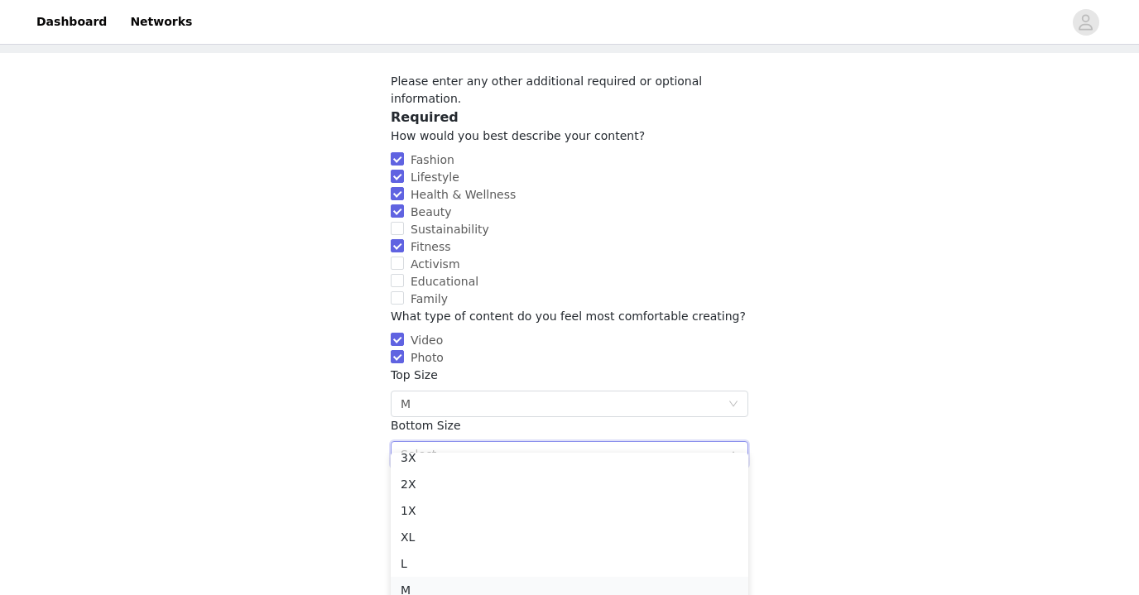
click at [437, 580] on li "M" at bounding box center [570, 590] width 358 height 26
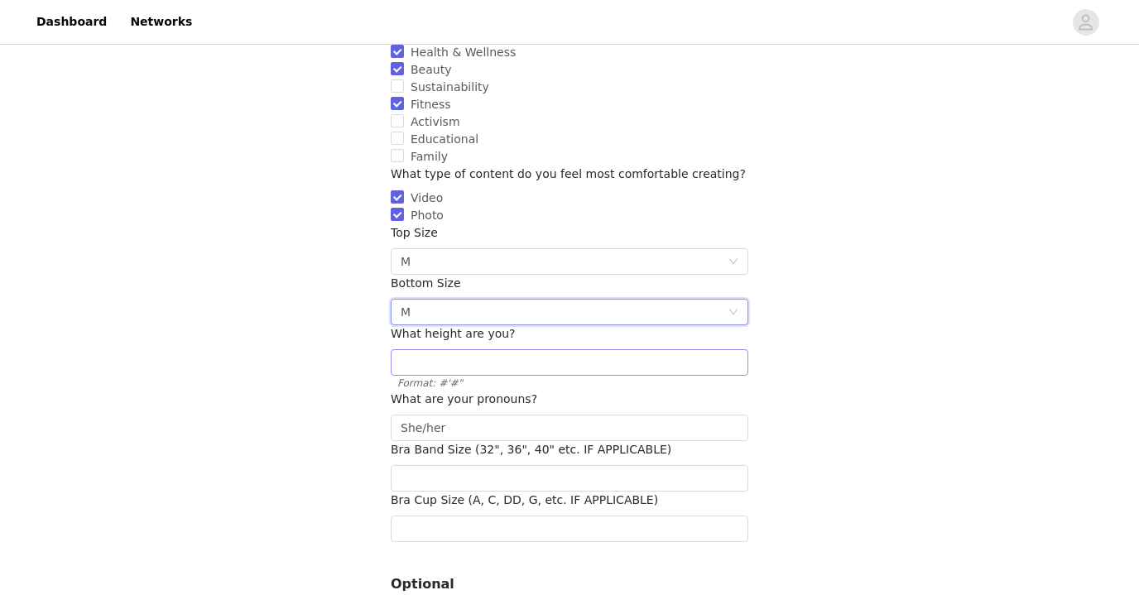
scroll to position [226, 0]
click at [602, 347] on input "text" at bounding box center [570, 360] width 358 height 26
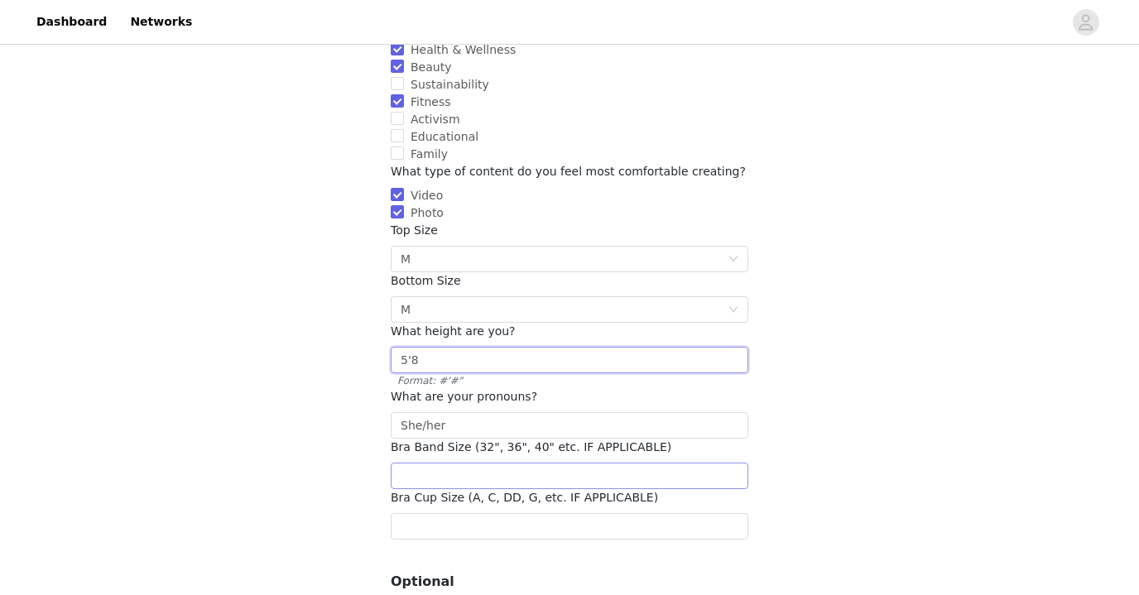
type input "5'8"
click at [535, 463] on input "number" at bounding box center [570, 476] width 358 height 26
type input "36"
click at [479, 514] on input "text" at bounding box center [570, 526] width 358 height 26
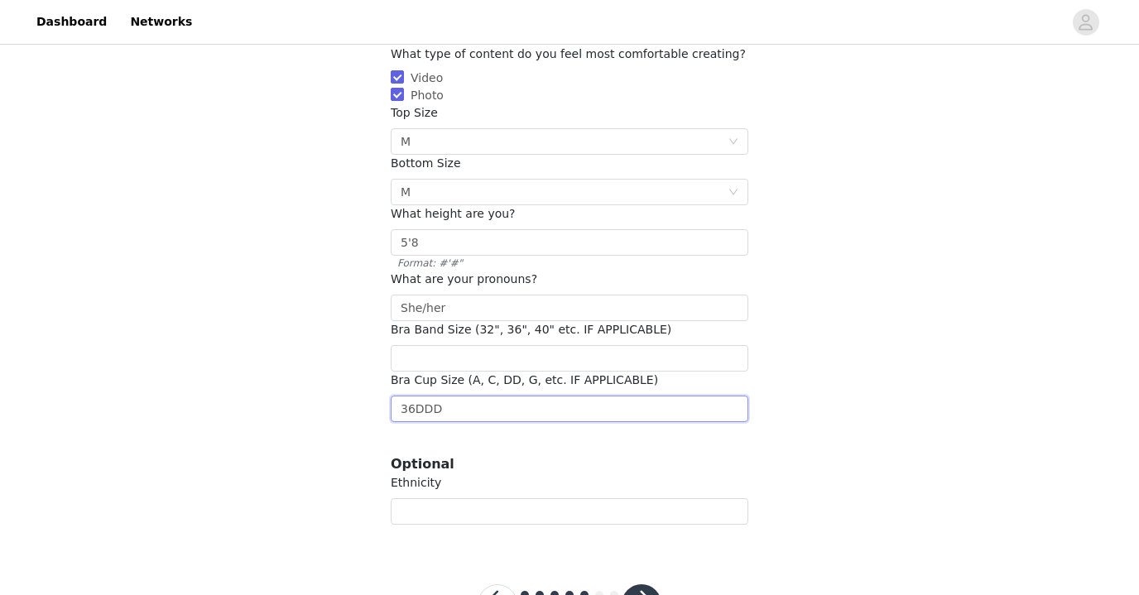
scroll to position [349, 0]
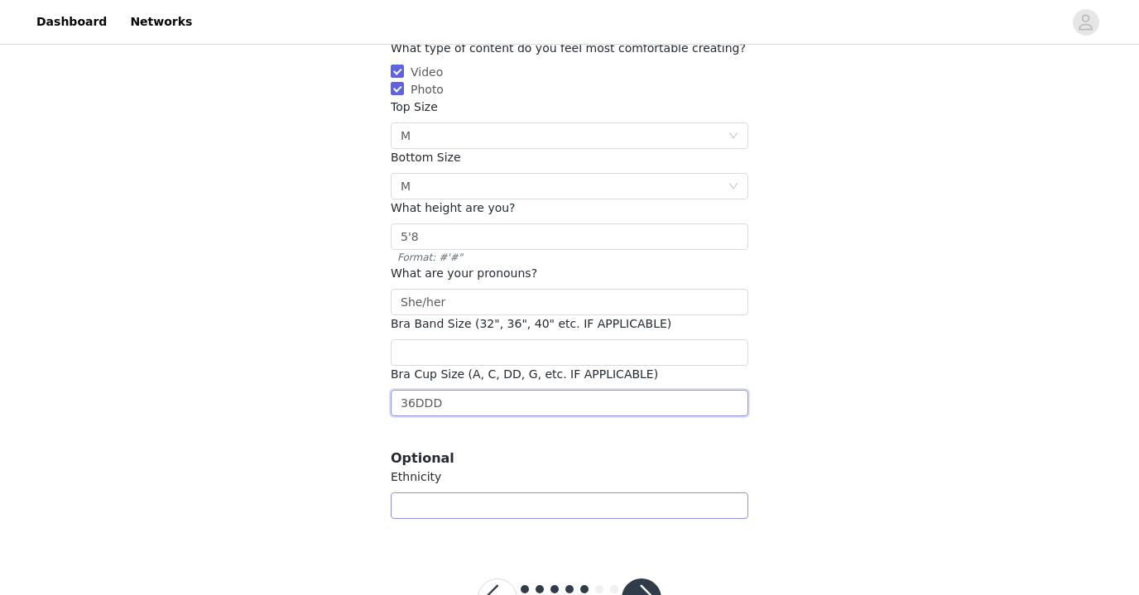
type input "36DDD"
click at [405, 493] on input "text" at bounding box center [570, 506] width 358 height 26
type input "Black"
click at [646, 579] on button "button" at bounding box center [642, 599] width 40 height 40
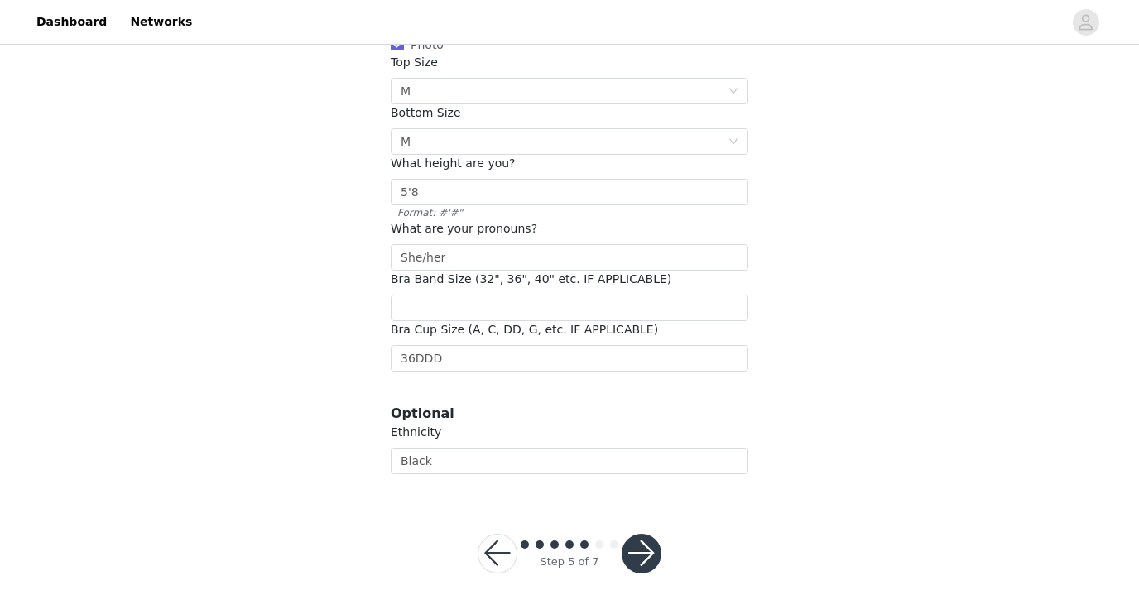
scroll to position [455, 0]
click at [450, 296] on input "number" at bounding box center [570, 309] width 358 height 26
type input "36"
click at [456, 351] on input "36DDD" at bounding box center [570, 359] width 358 height 26
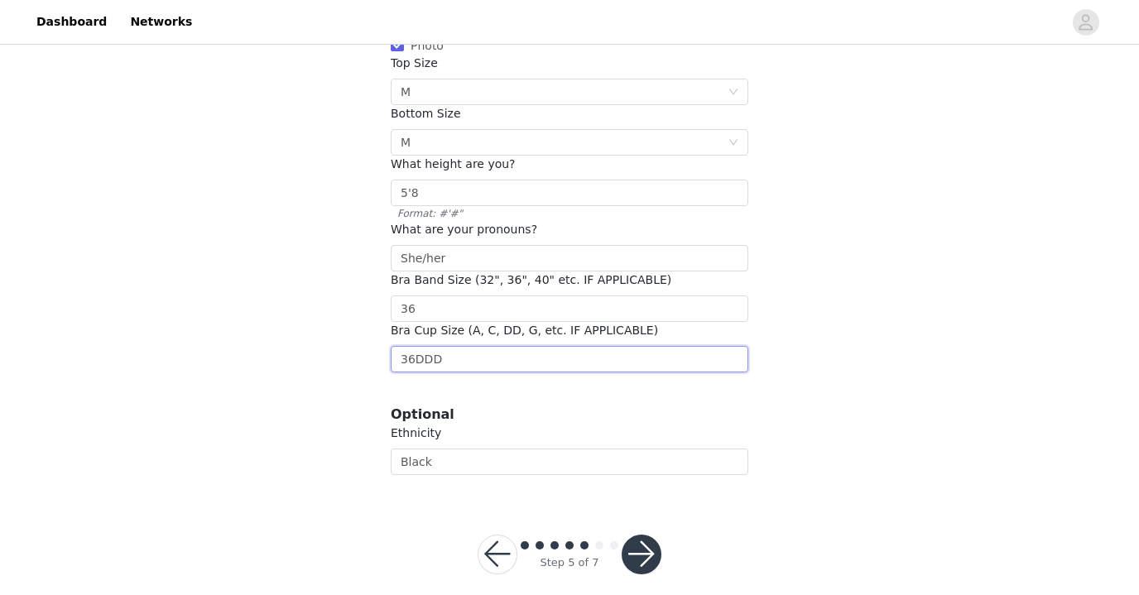
click at [456, 351] on input "36DDD" at bounding box center [570, 359] width 358 height 26
type input "DDD"
click at [639, 535] on button "button" at bounding box center [642, 555] width 40 height 40
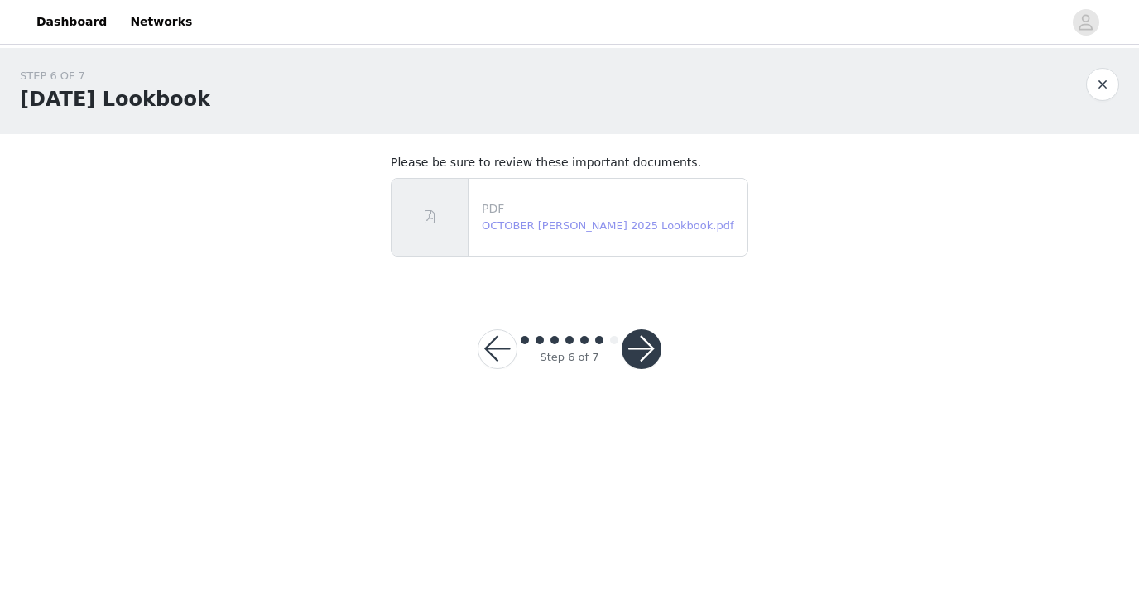
click at [615, 220] on link "OCTOBER YITTY 2025 Lookbook.pdf" at bounding box center [608, 225] width 252 height 12
click at [655, 356] on button "button" at bounding box center [642, 350] width 40 height 40
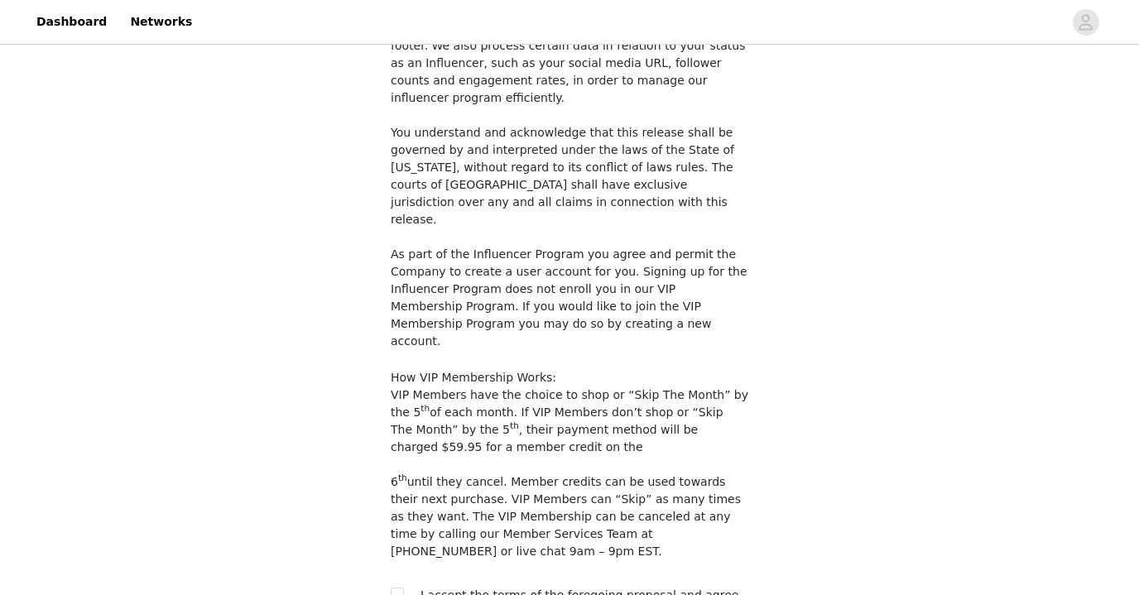
scroll to position [1475, 0]
click at [397, 589] on input "checkbox" at bounding box center [397, 595] width 12 height 12
checkbox input "true"
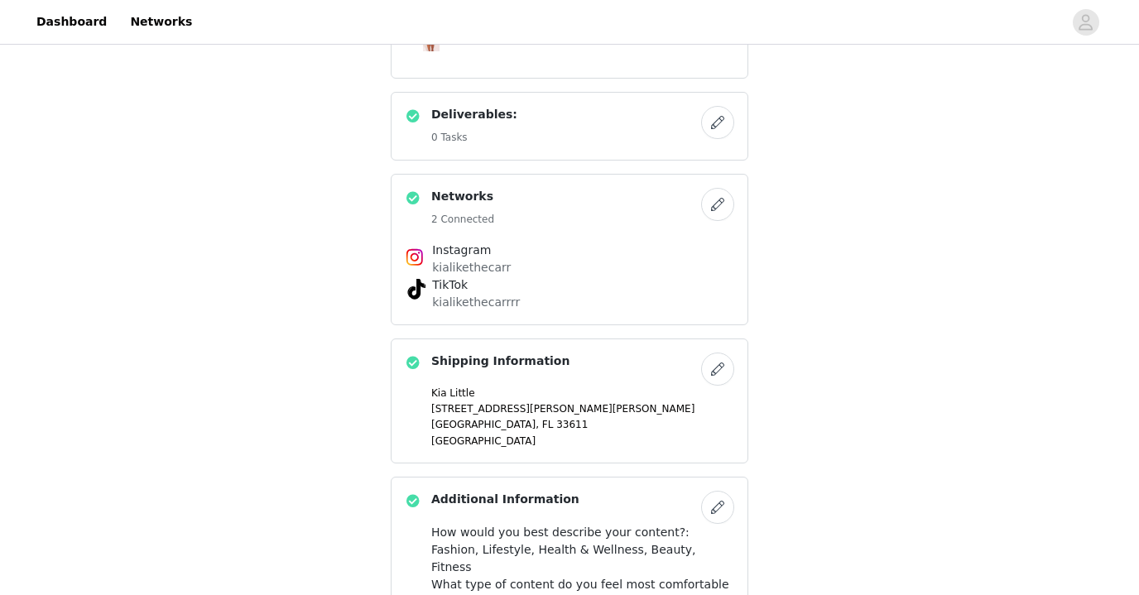
scroll to position [1027, 0]
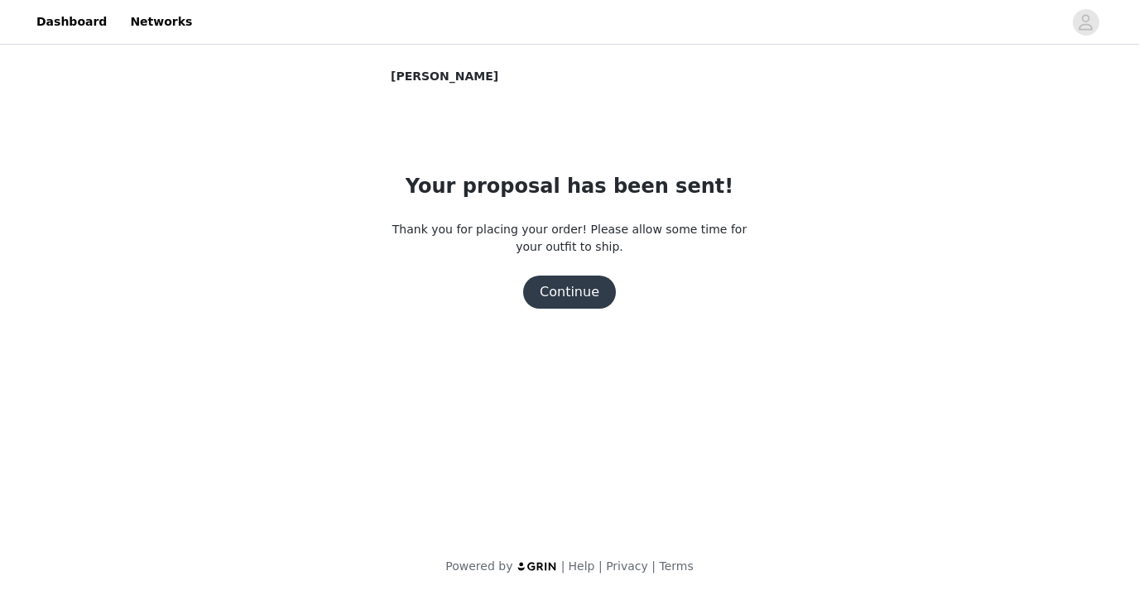
click at [580, 296] on button "Continue" at bounding box center [569, 292] width 93 height 33
